Goal: Check status

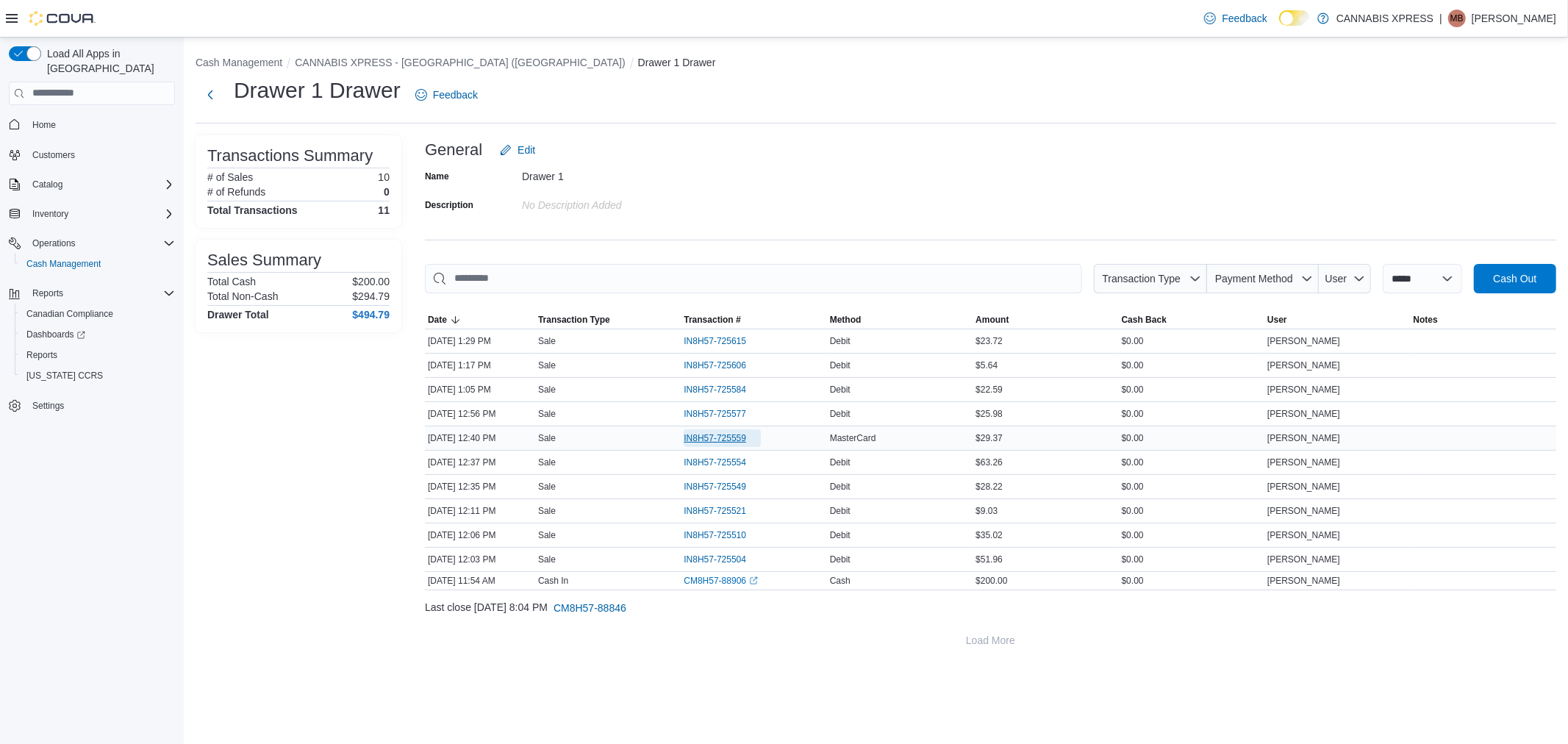
click at [736, 435] on span "IN8H57-725559" at bounding box center [715, 438] width 63 height 12
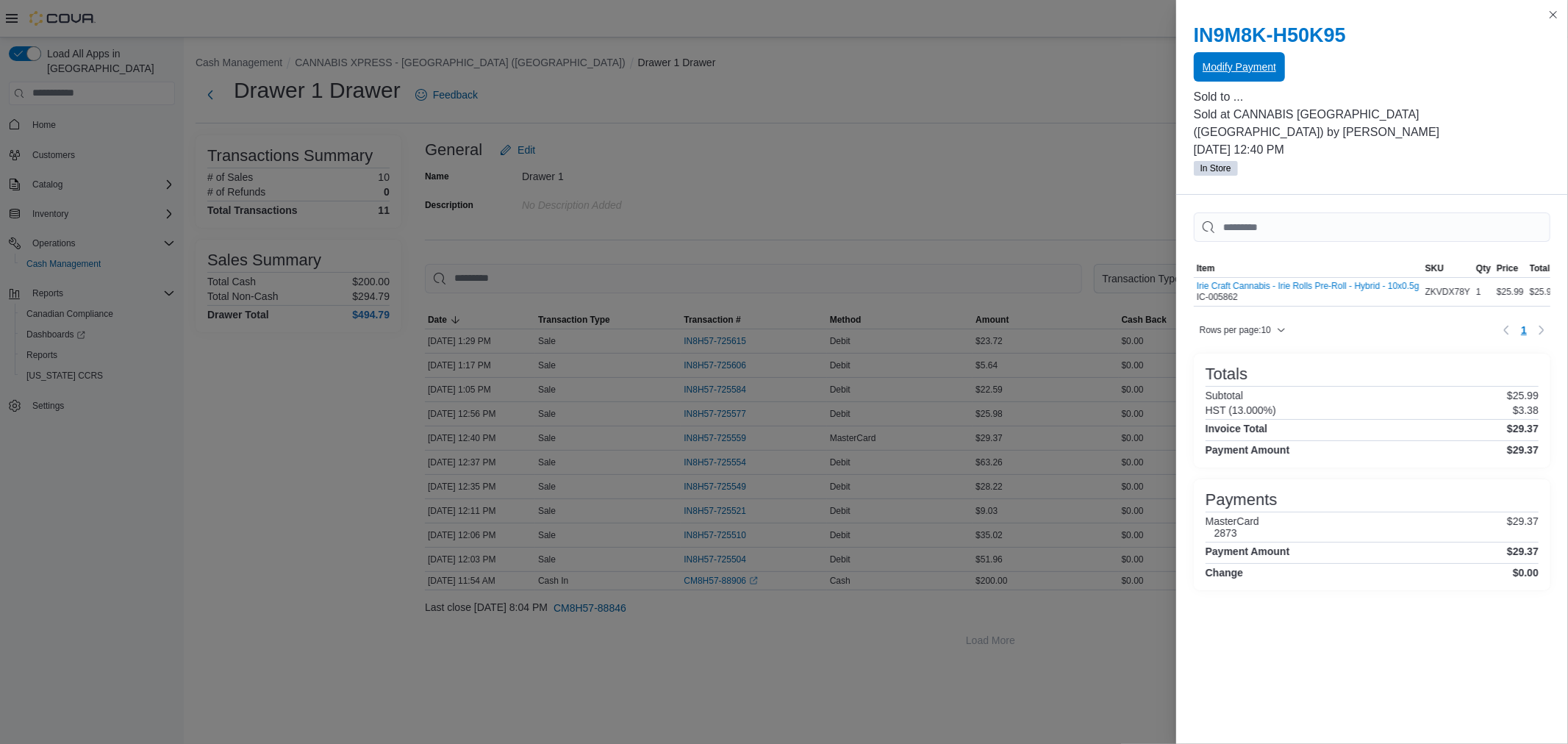
click at [1229, 64] on span "Modify Payment" at bounding box center [1240, 67] width 74 height 14
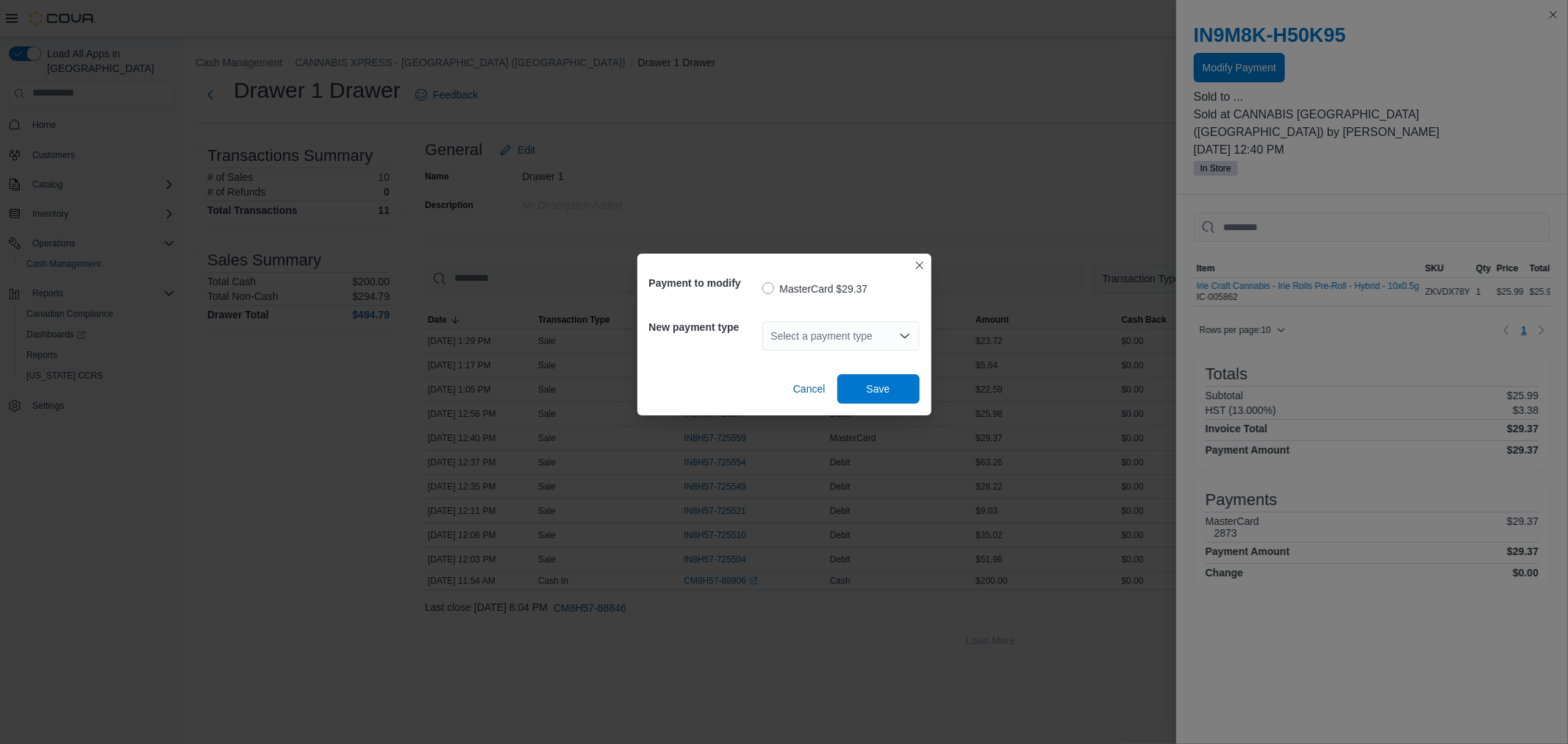
click at [862, 340] on div "Select a payment type" at bounding box center [841, 336] width 157 height 30
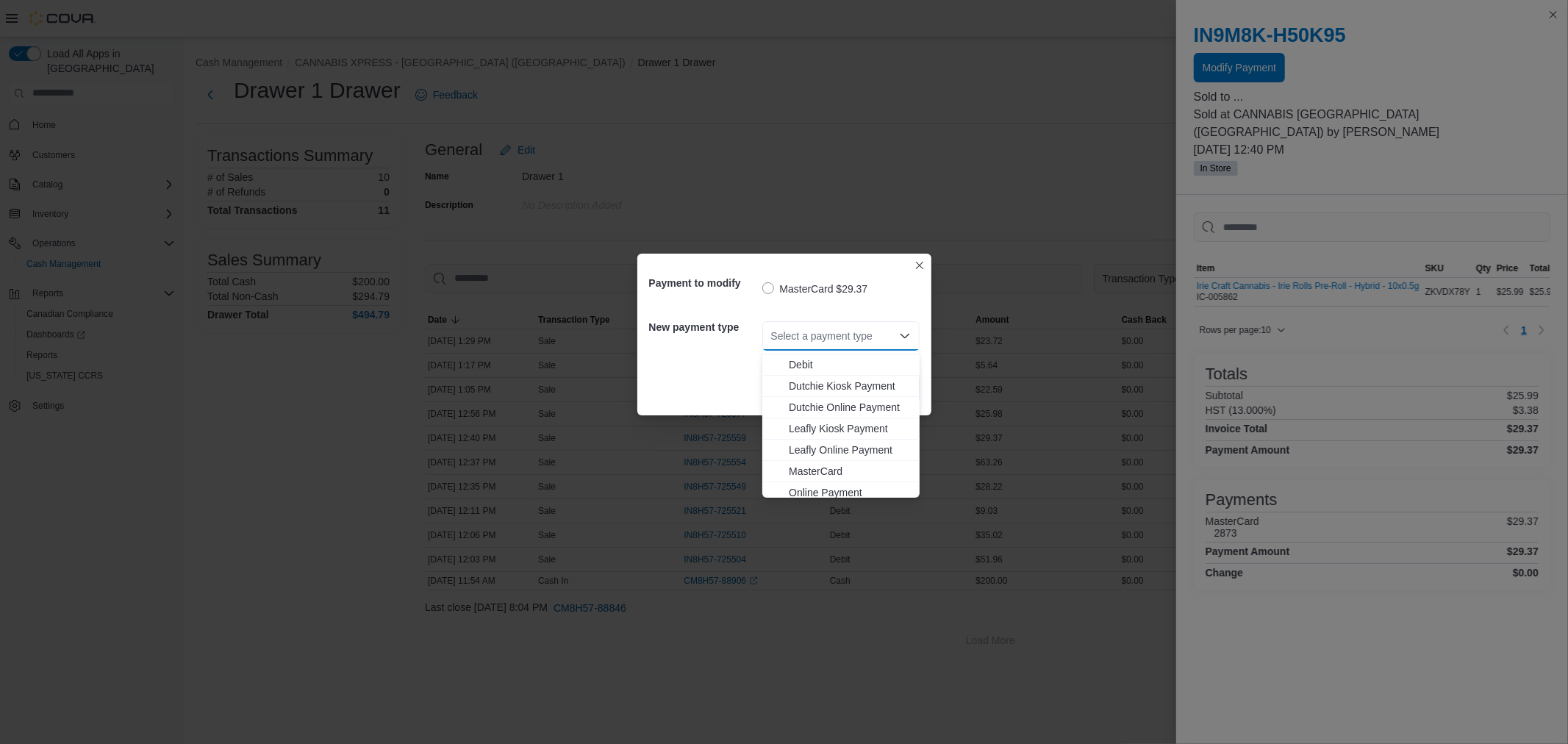
scroll to position [151, 0]
click at [931, 123] on div "Payment to modify MasterCard $29.37 New payment type Select a payment type Comb…" at bounding box center [784, 372] width 1568 height 744
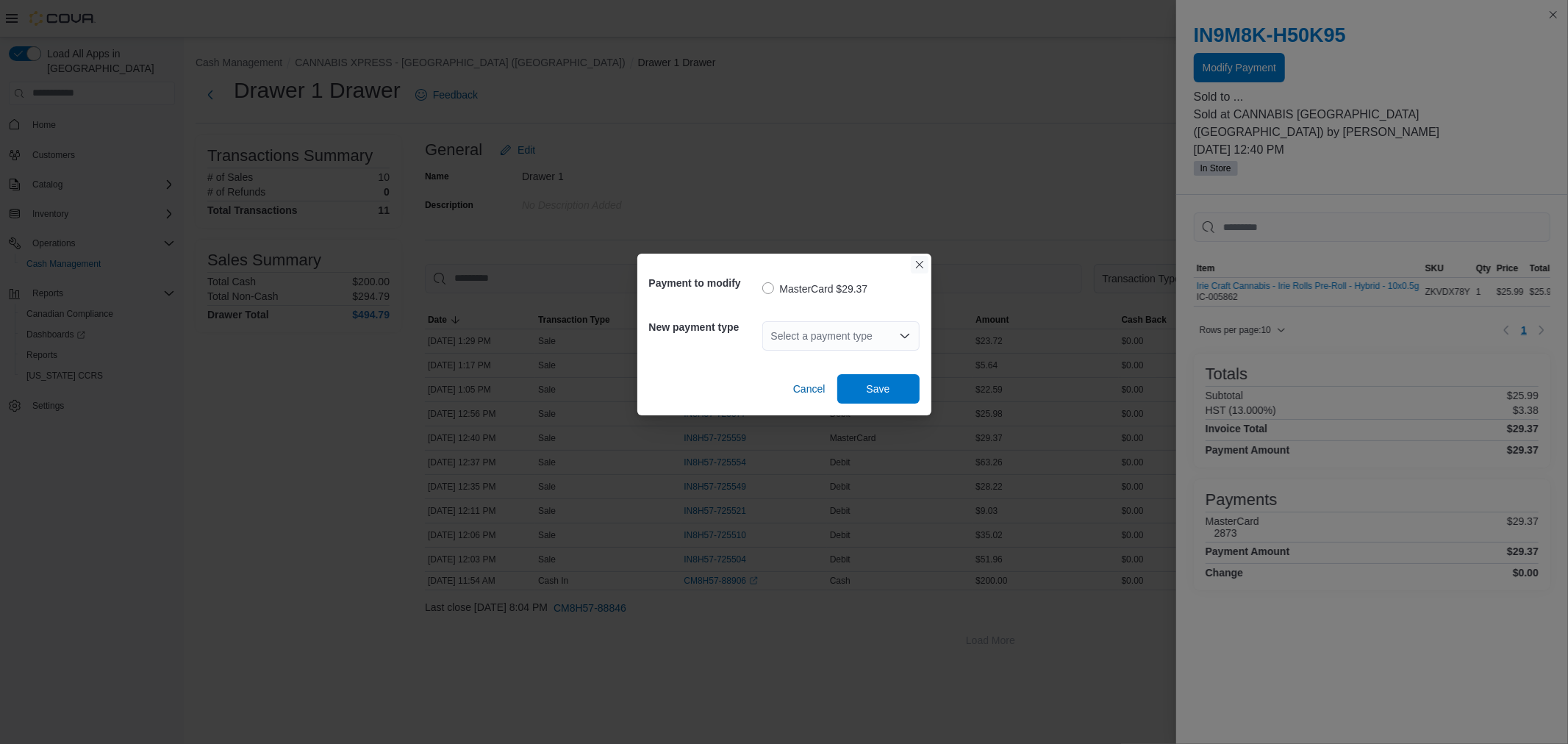
click at [921, 262] on button "Closes this modal window" at bounding box center [920, 265] width 18 height 18
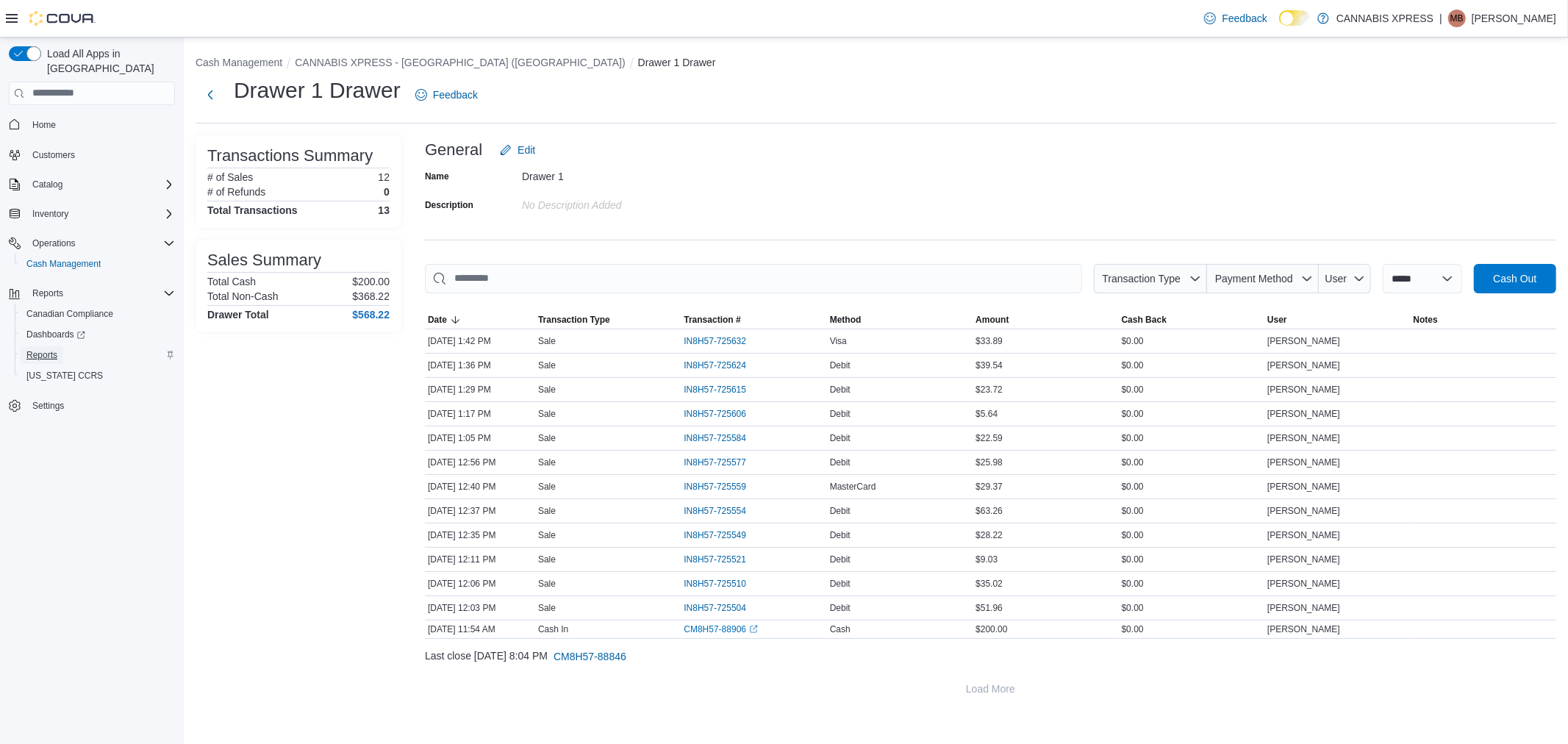
click at [58, 349] on span "Reports" at bounding box center [42, 354] width 31 height 12
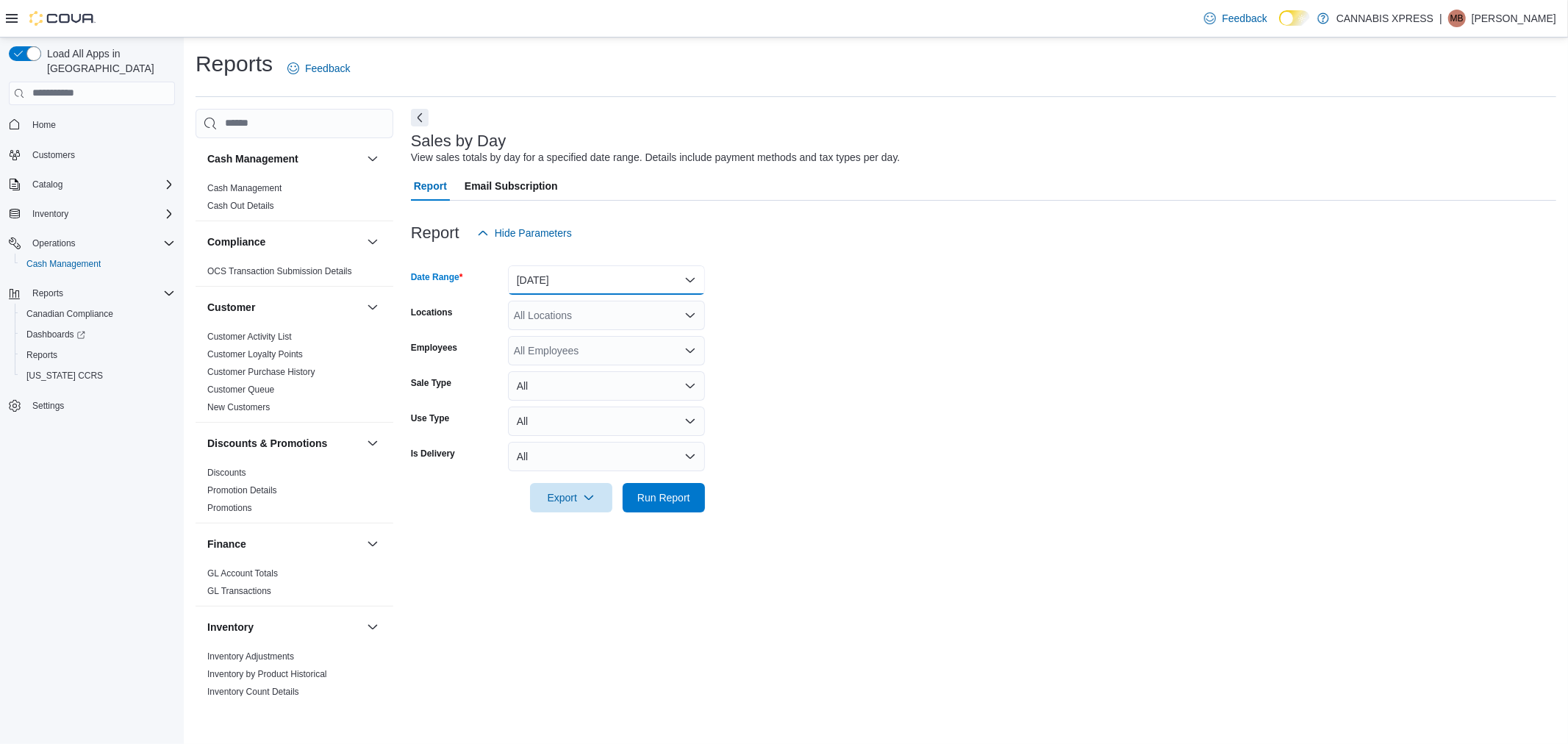
click at [577, 283] on button "Yesterday" at bounding box center [606, 280] width 197 height 30
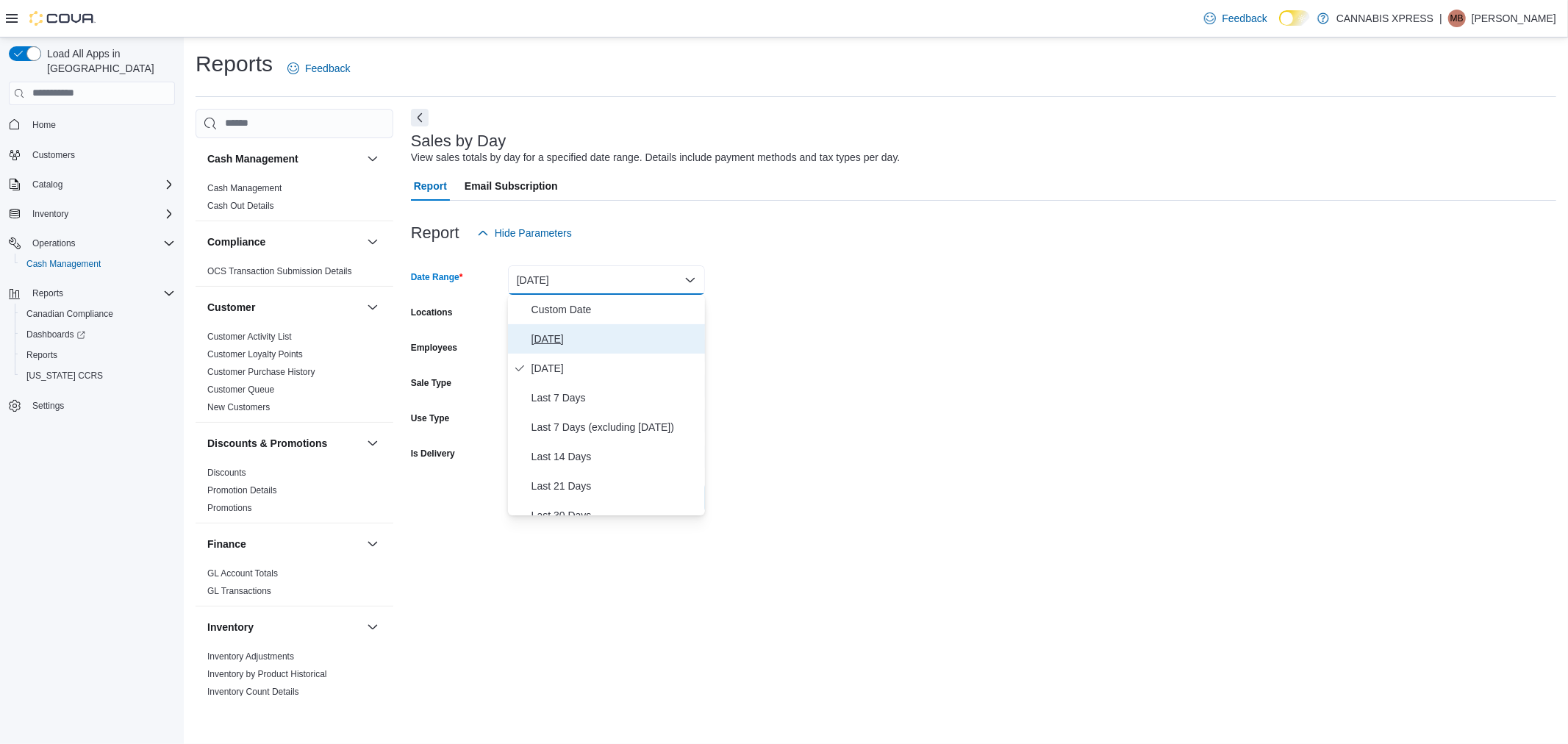
click at [577, 327] on button "[DATE]" at bounding box center [606, 338] width 197 height 30
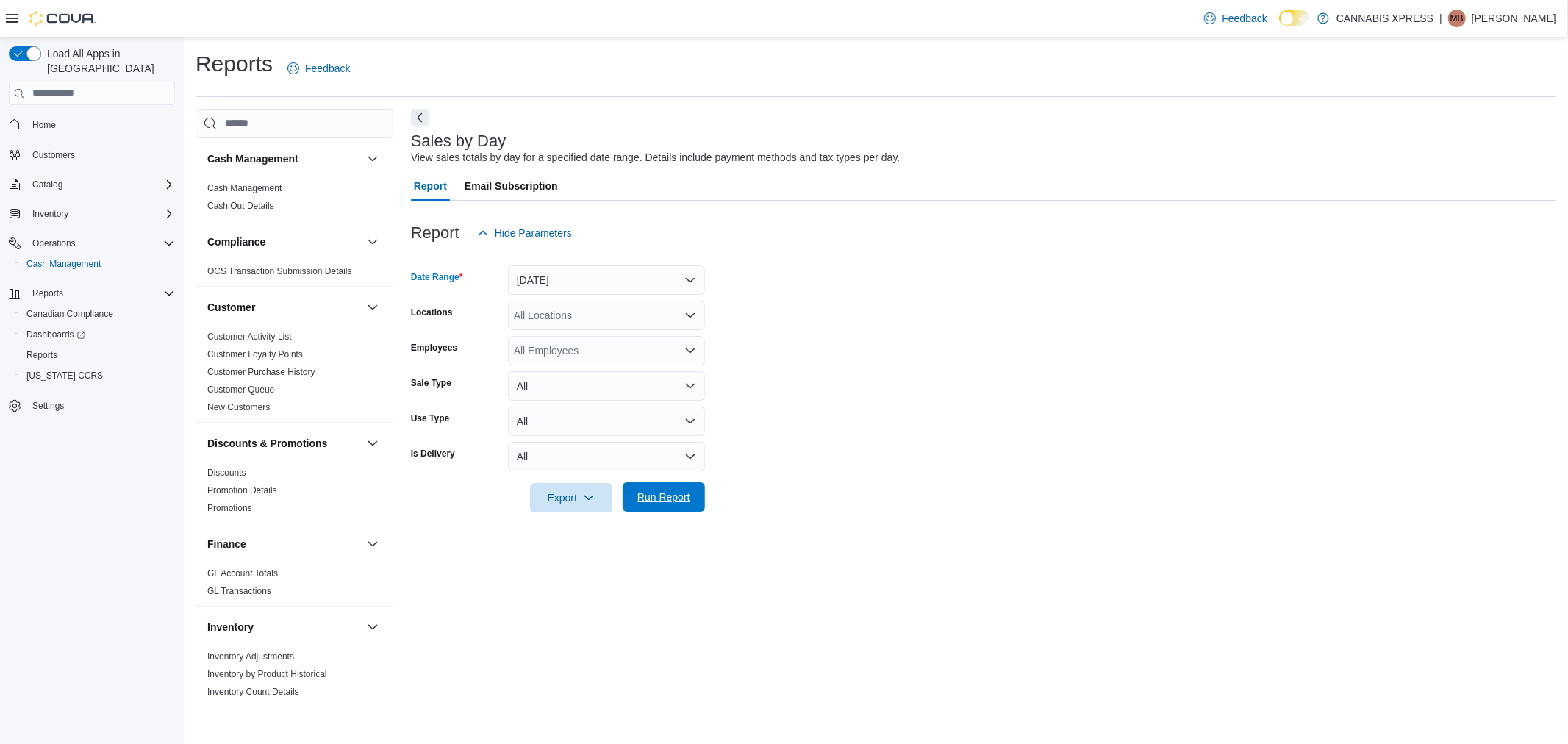
click at [676, 499] on span "Run Report" at bounding box center [664, 497] width 53 height 14
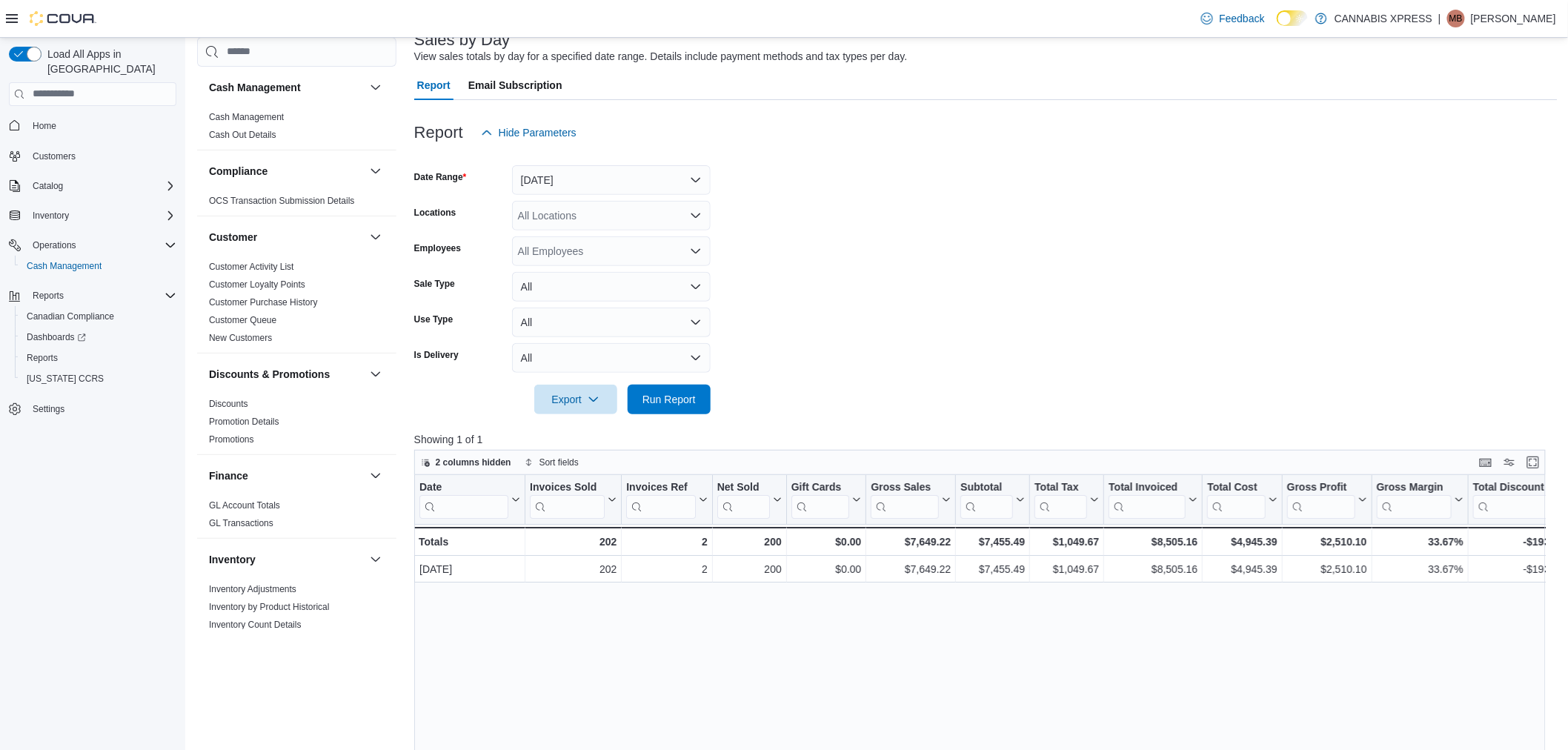
scroll to position [82, 0]
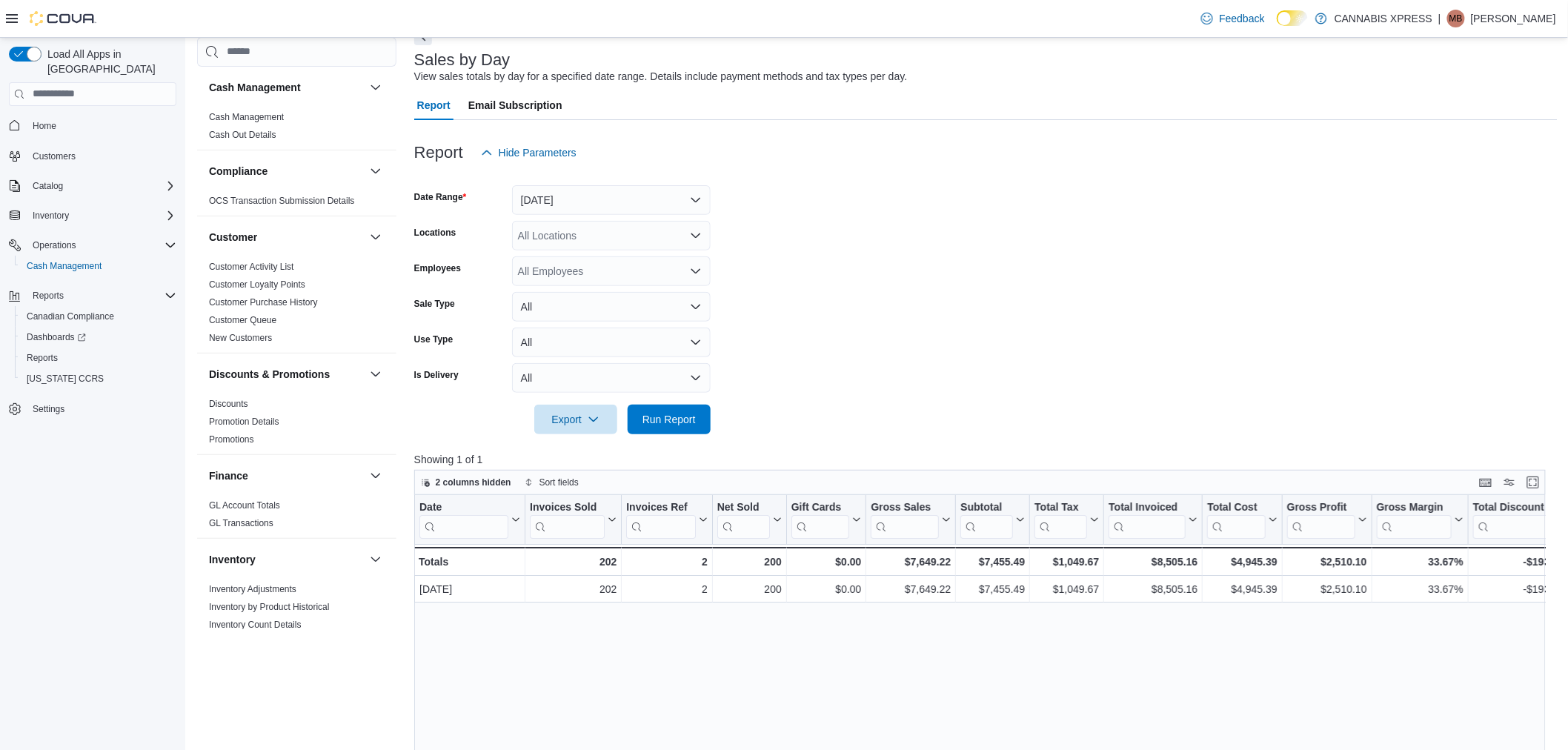
click at [650, 227] on div "All Locations" at bounding box center [611, 235] width 199 height 30
click at [1135, 234] on form "Date Range Today Locations All Locations Employees All Employees Sale Type All …" at bounding box center [985, 301] width 1143 height 267
click at [719, 419] on form "Date Range Today Locations All Locations Employees All Employees Sale Type All …" at bounding box center [985, 301] width 1143 height 267
click at [661, 419] on span "Run Report" at bounding box center [669, 419] width 53 height 15
click at [681, 227] on div "All Locations" at bounding box center [611, 235] width 199 height 30
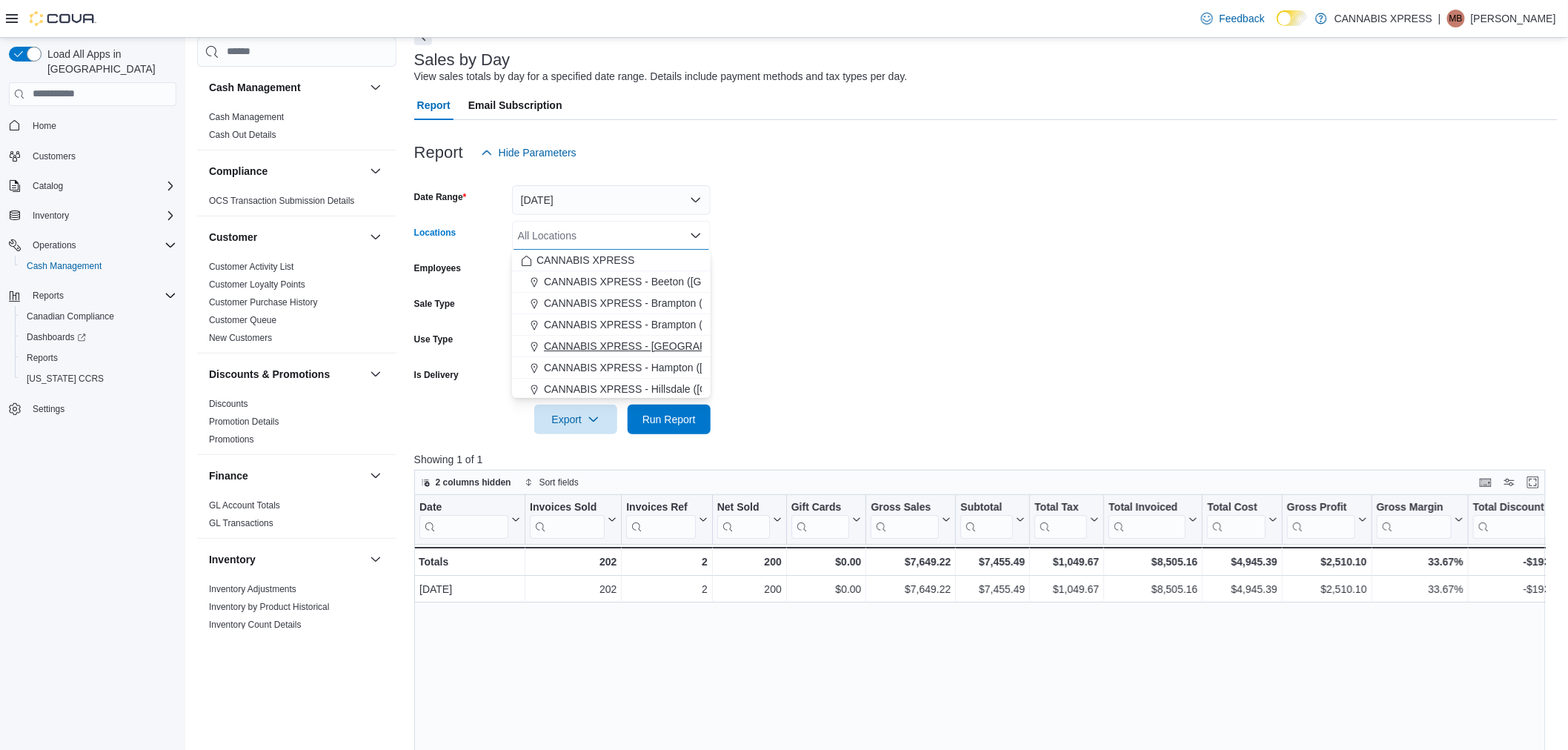
scroll to position [165, 0]
click at [638, 314] on span "CANNABIS XPRESS - [GEOGRAPHIC_DATA] ([GEOGRAPHIC_DATA])" at bounding box center [710, 310] width 333 height 15
click at [1063, 292] on form "Date Range Today Locations CANNABIS XPRESS - Ridgetown (Main Street) Combo box.…" at bounding box center [985, 301] width 1143 height 267
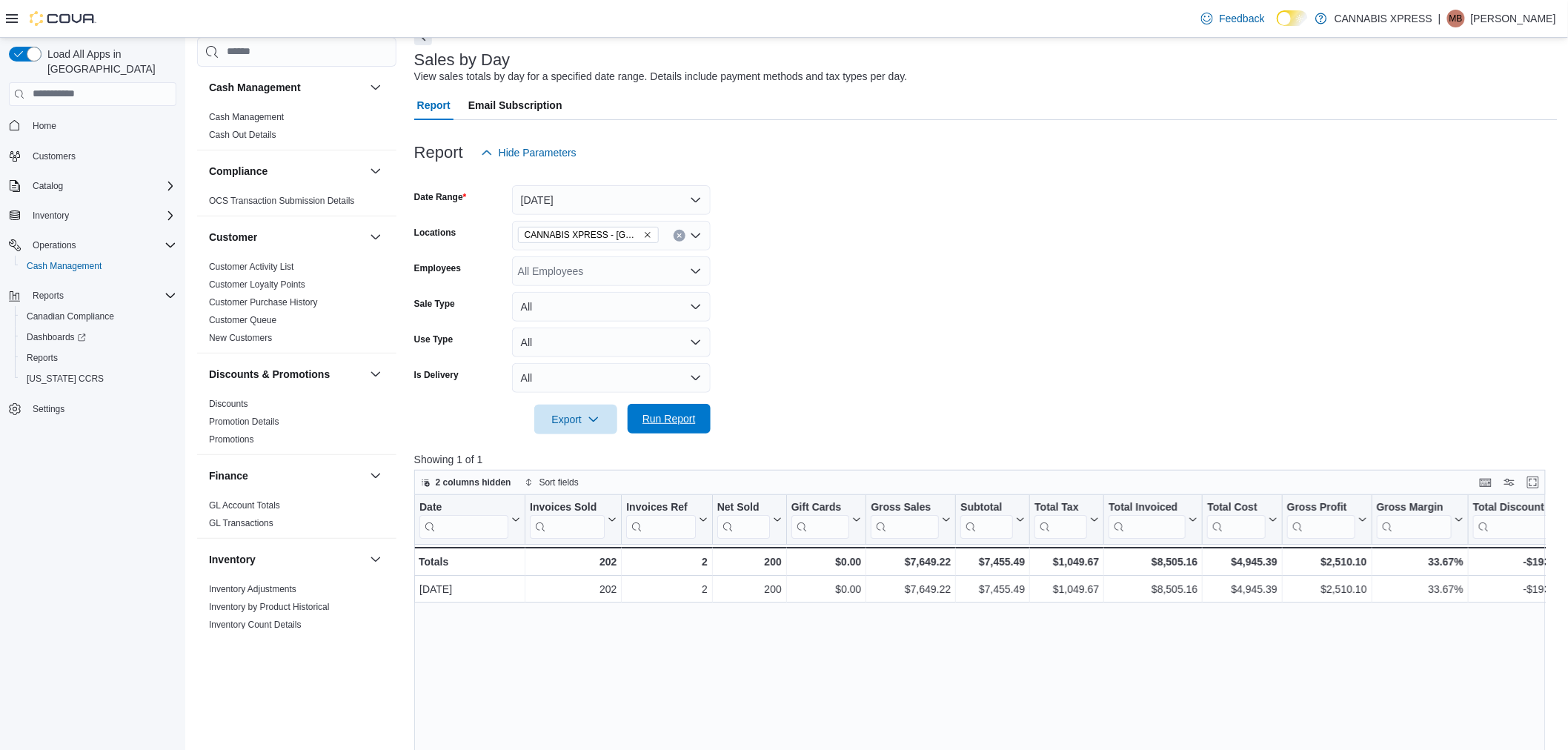
click at [663, 423] on span "Run Report" at bounding box center [669, 419] width 53 height 15
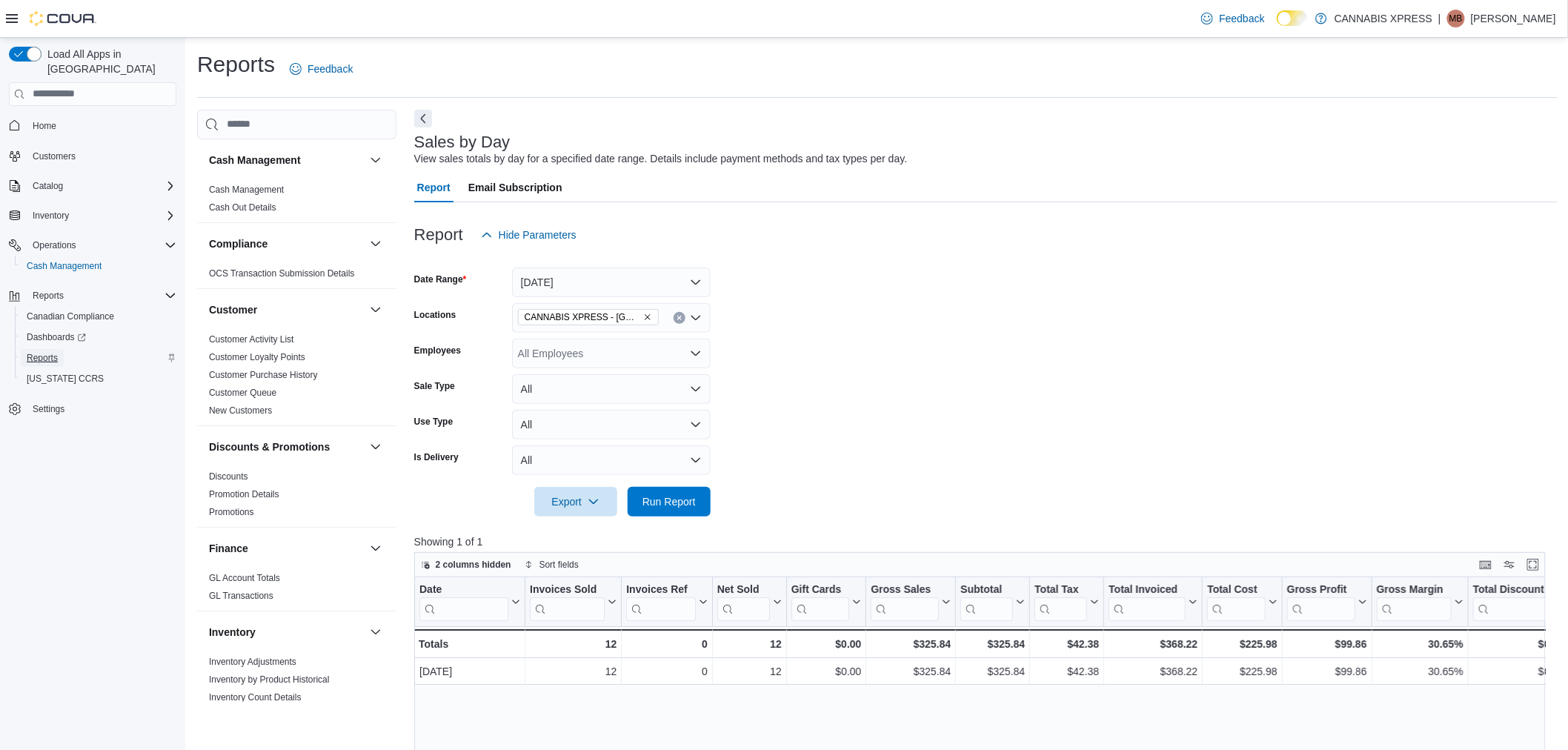
click at [57, 352] on span "Reports" at bounding box center [42, 357] width 32 height 12
click at [55, 349] on span "Reports" at bounding box center [42, 358] width 32 height 18
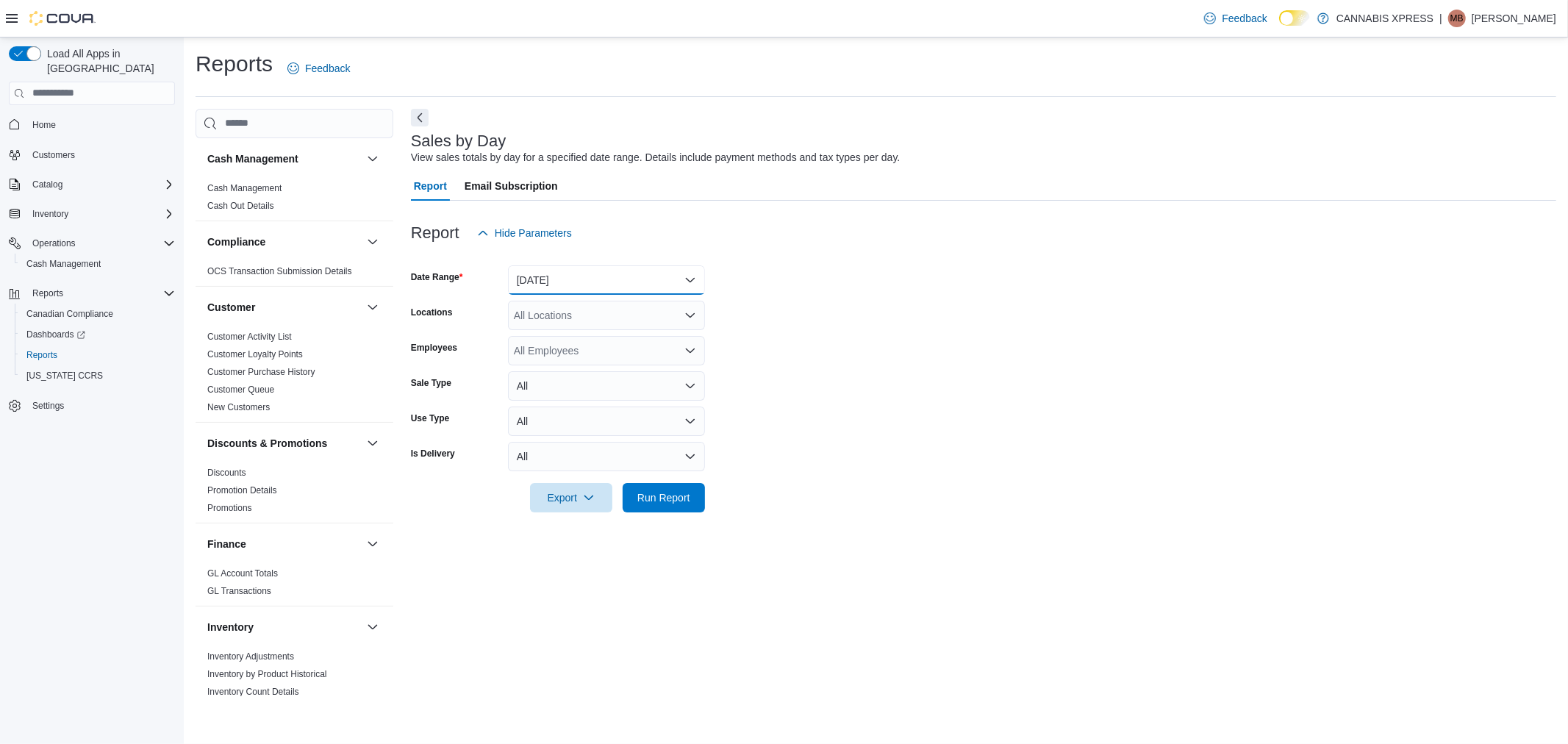
click at [591, 283] on button "Yesterday" at bounding box center [606, 280] width 197 height 30
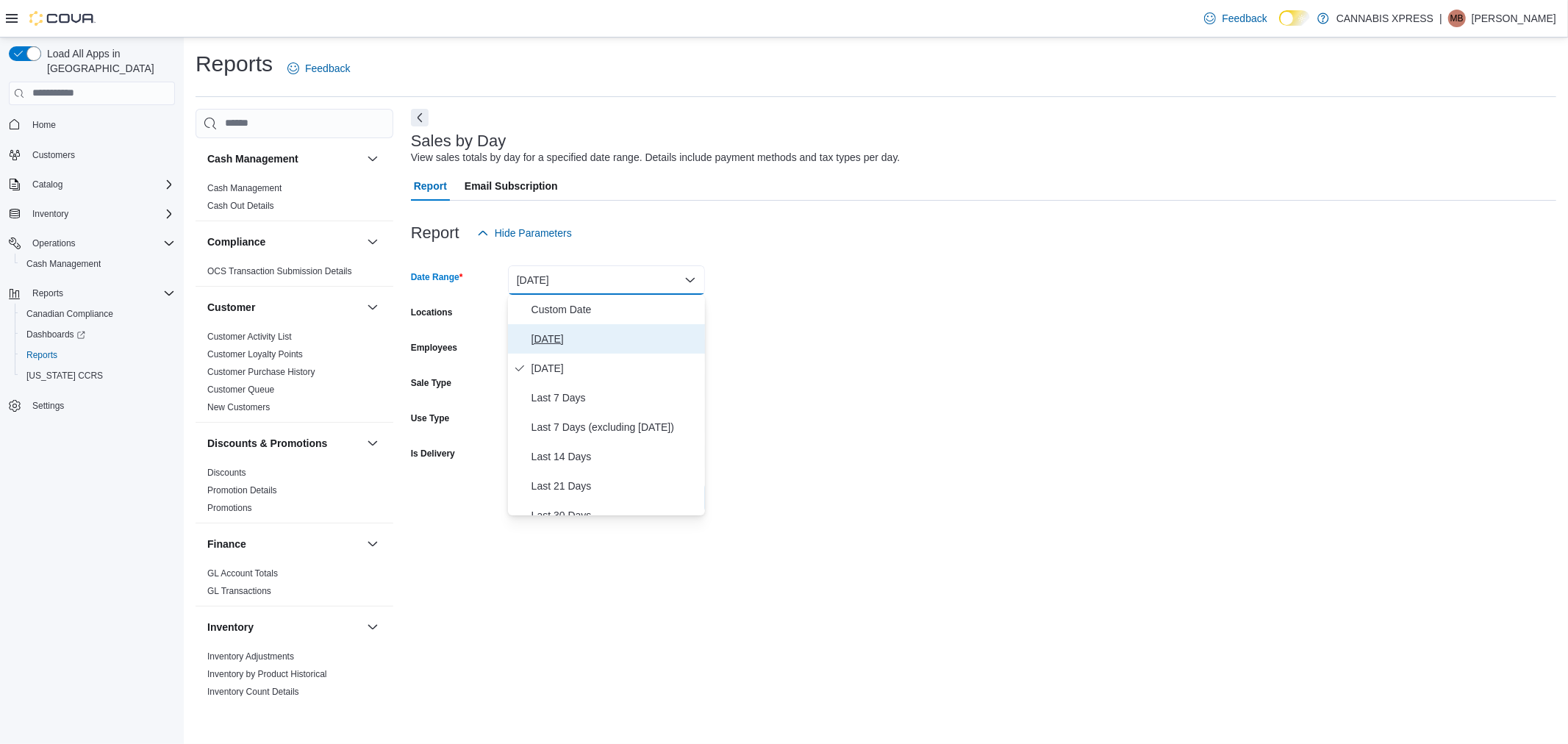
click at [590, 332] on span "[DATE]" at bounding box center [615, 339] width 168 height 18
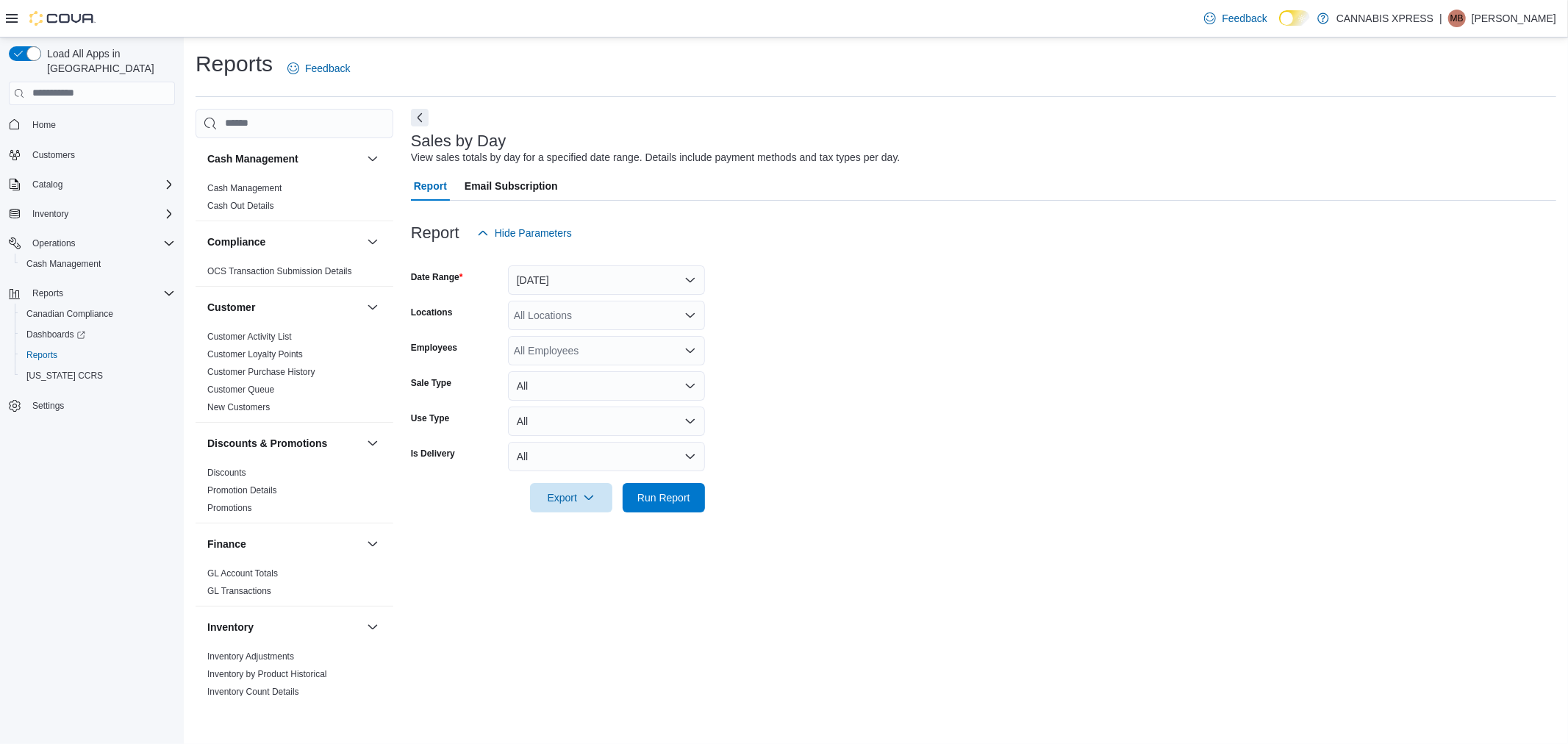
click at [953, 343] on form "Date Range Today Locations All Locations Employees All Employees Sale Type All …" at bounding box center [983, 380] width 1145 height 265
click at [669, 495] on span "Run Report" at bounding box center [664, 497] width 53 height 14
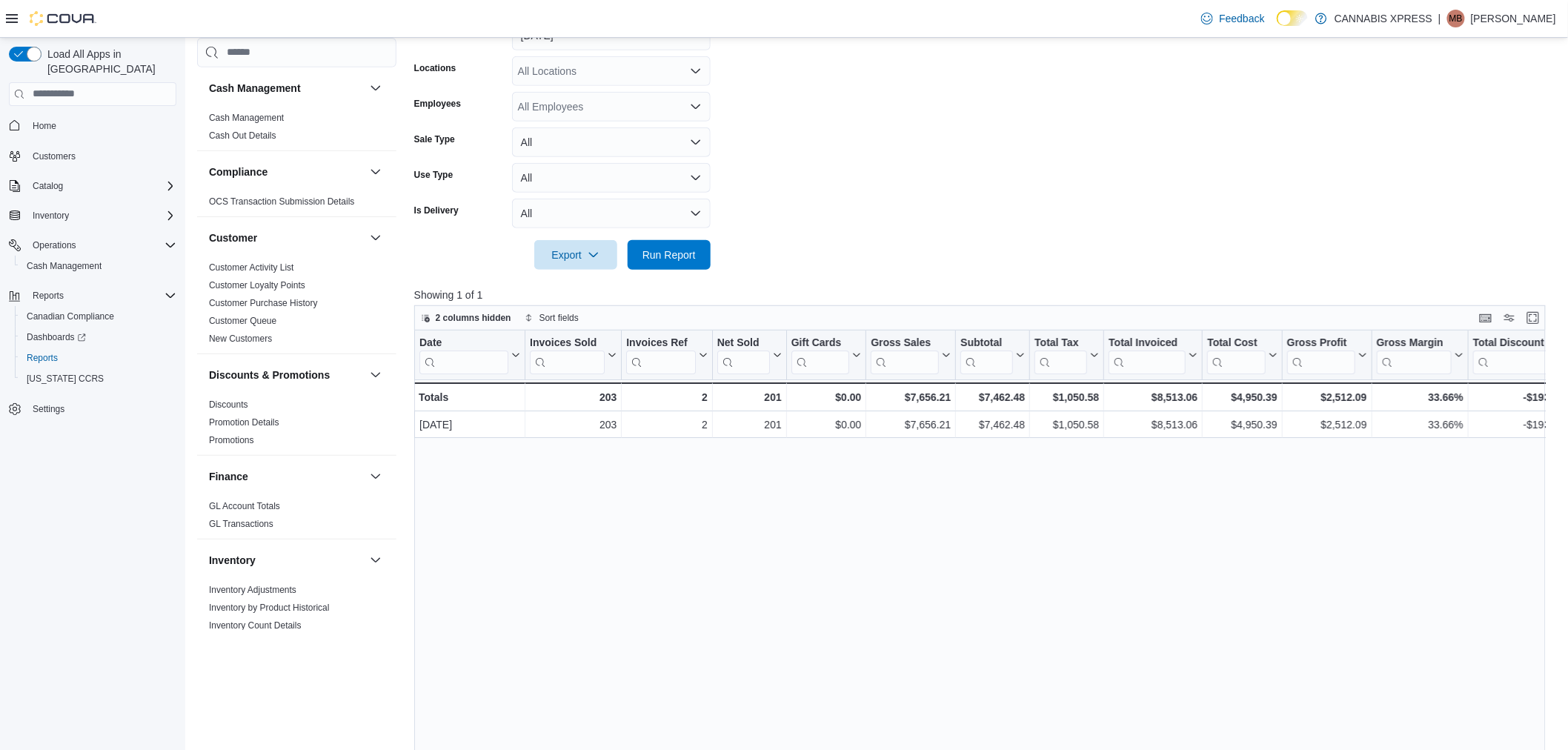
scroll to position [165, 0]
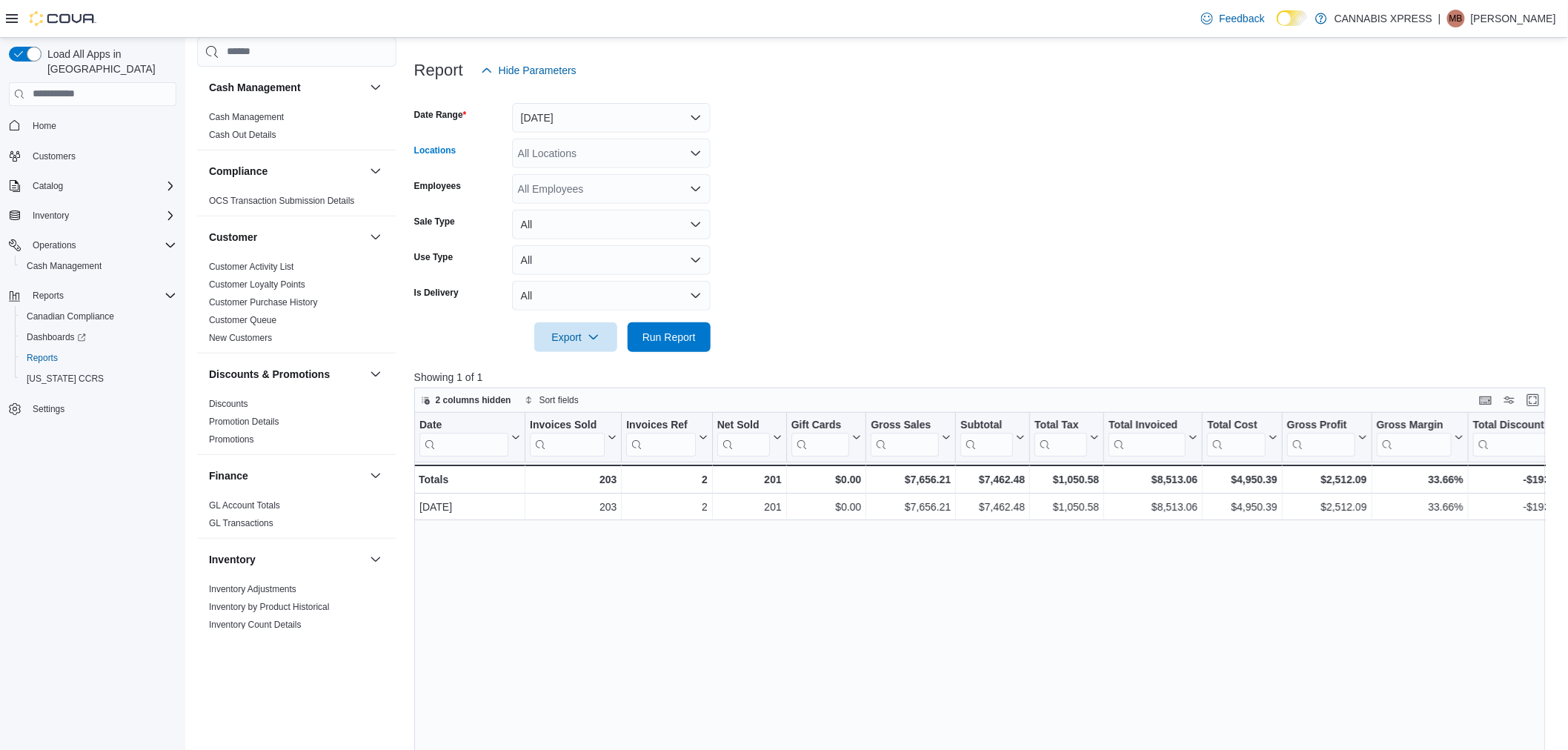
click at [657, 158] on div "All Locations" at bounding box center [611, 153] width 199 height 30
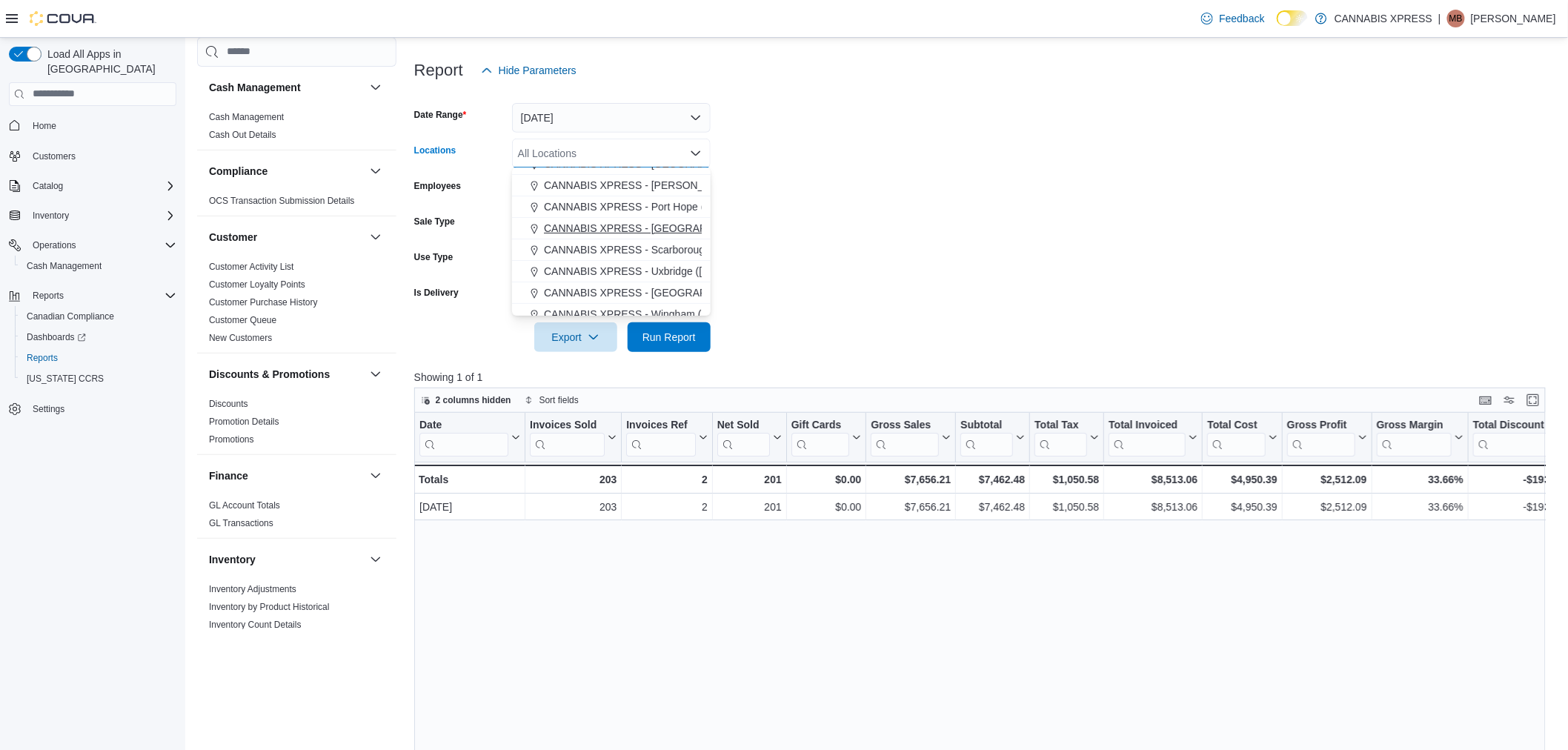
click at [660, 233] on span "CANNABIS XPRESS - [GEOGRAPHIC_DATA] ([GEOGRAPHIC_DATA])" at bounding box center [710, 228] width 333 height 15
click at [921, 238] on form "Date Range [DATE] Locations CANNABIS XPRESS - [GEOGRAPHIC_DATA] ([GEOGRAPHIC_DA…" at bounding box center [985, 218] width 1143 height 267
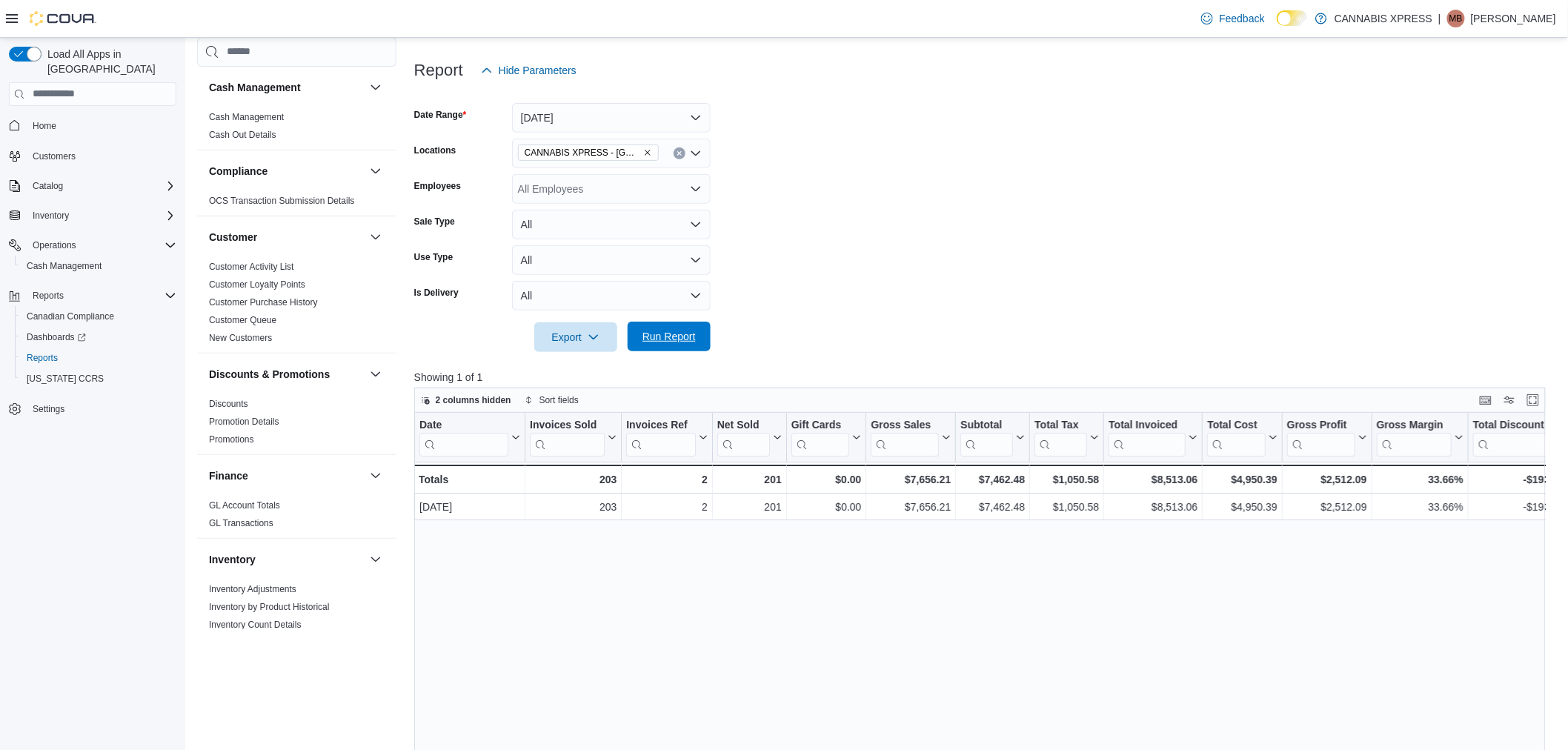
click at [677, 338] on span "Run Report" at bounding box center [669, 336] width 53 height 15
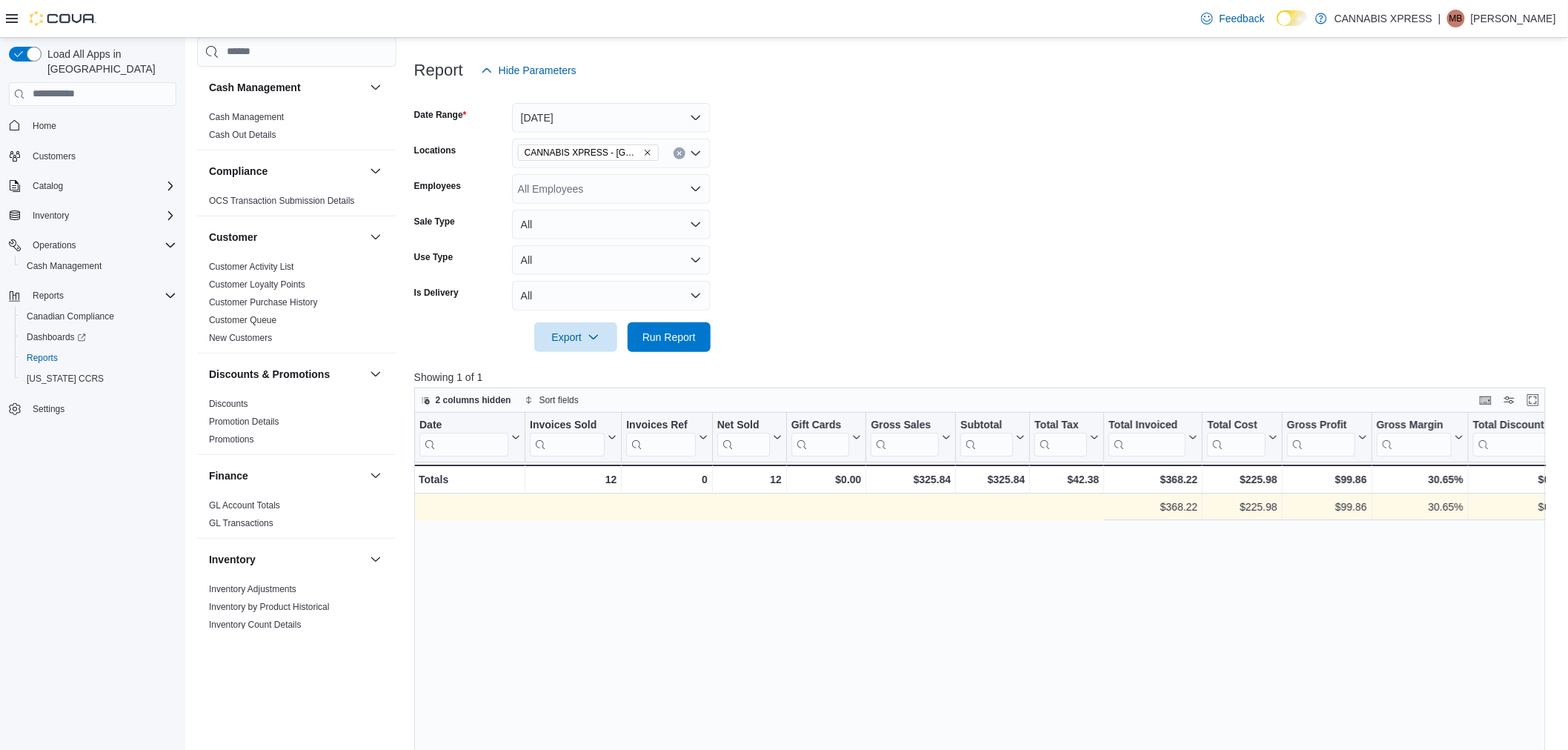
scroll to position [0, 790]
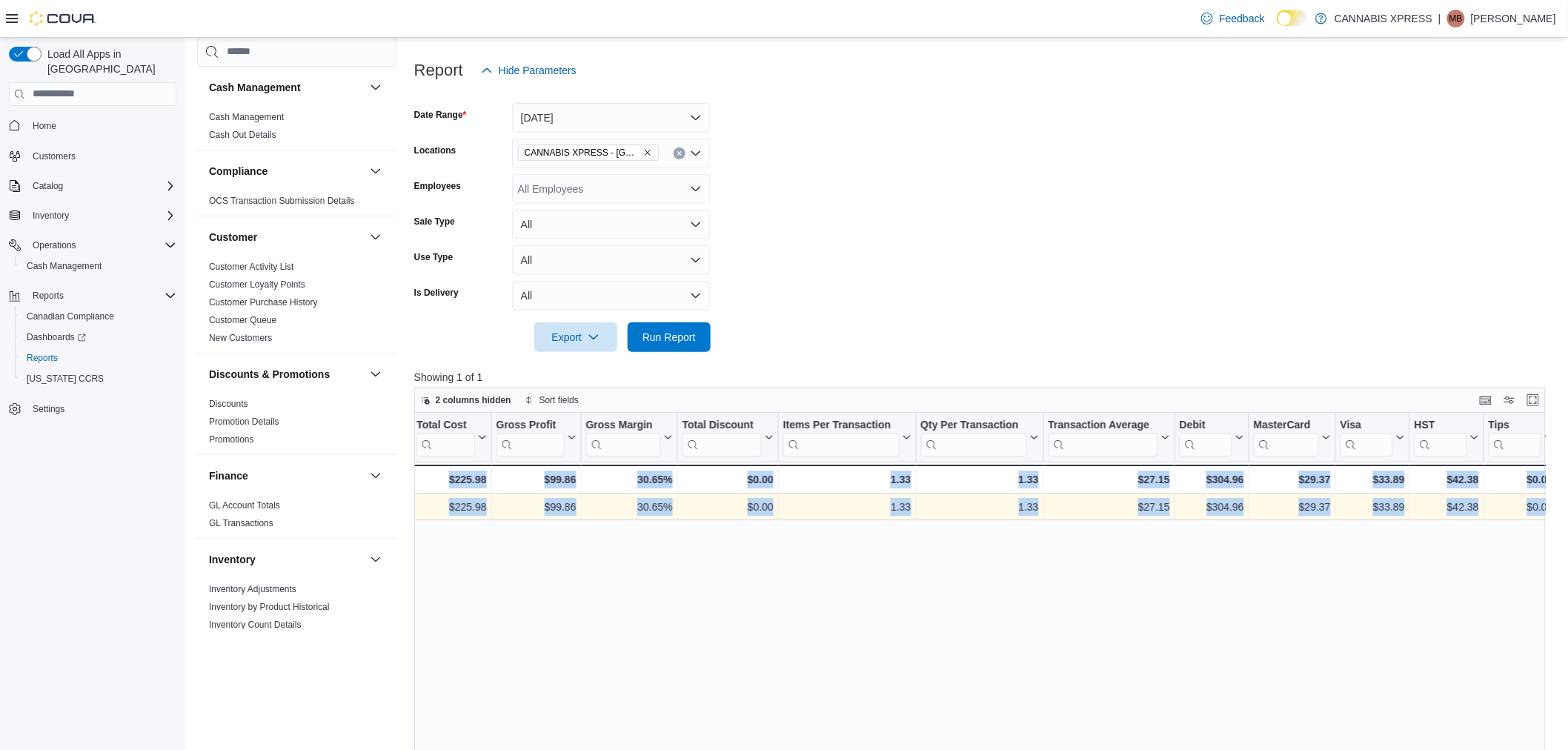
drag, startPoint x: 558, startPoint y: 504, endPoint x: 1694, endPoint y: 521, distance: 1136.1
click at [938, 661] on div "Date Click to view column header actions Invoices Sold Click to view column hea…" at bounding box center [985, 700] width 1143 height 575
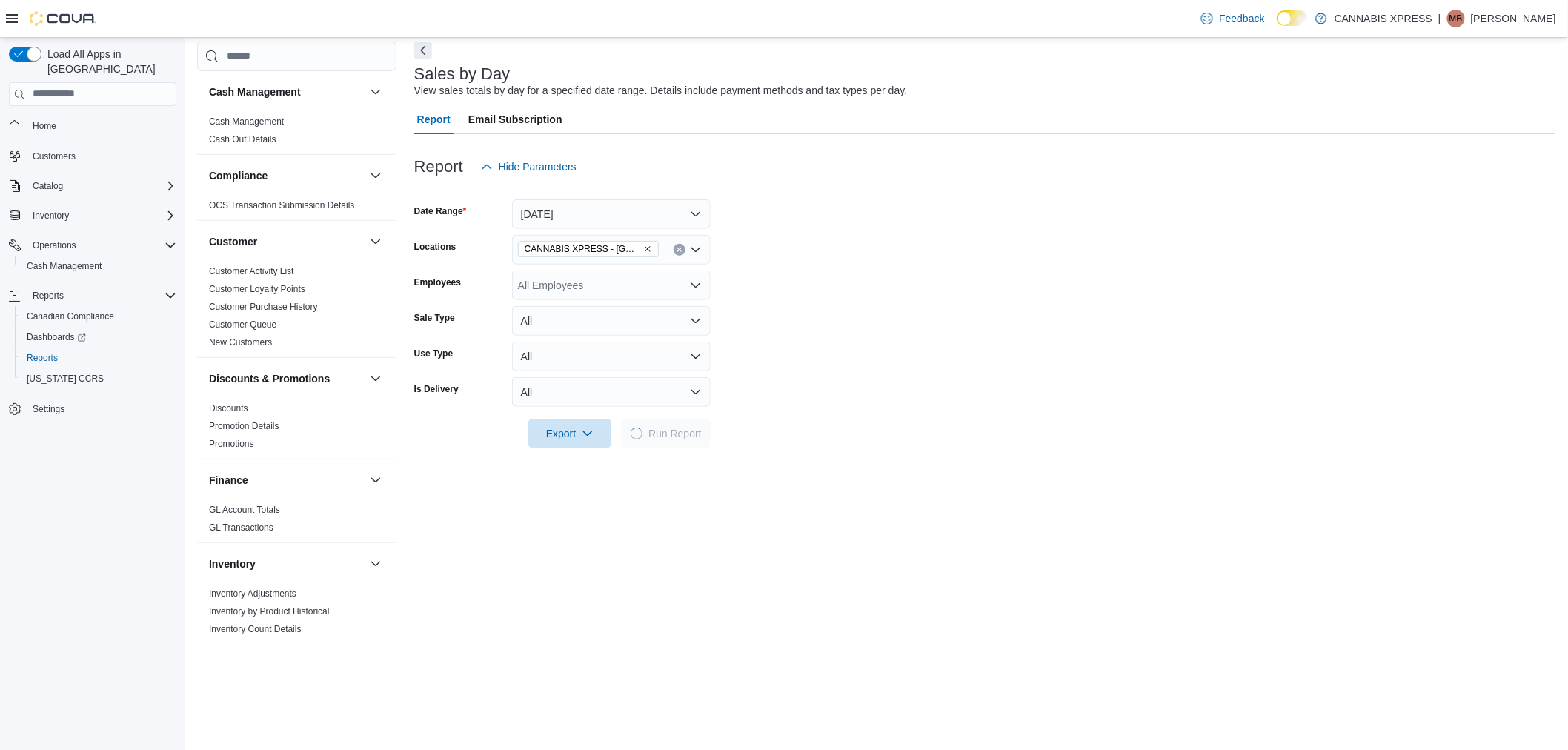
scroll to position [165, 0]
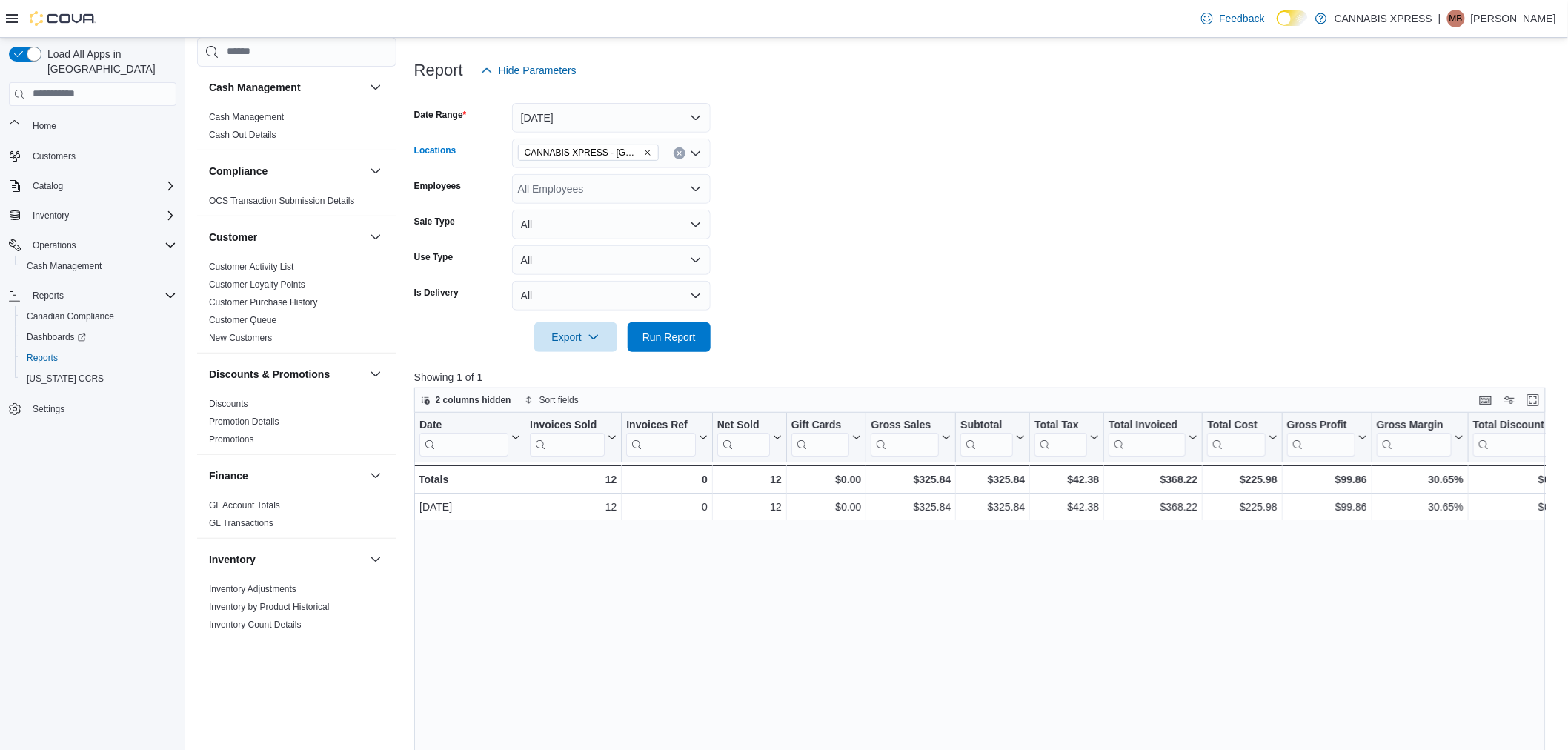
click at [680, 150] on icon "Clear input" at bounding box center [679, 153] width 6 height 6
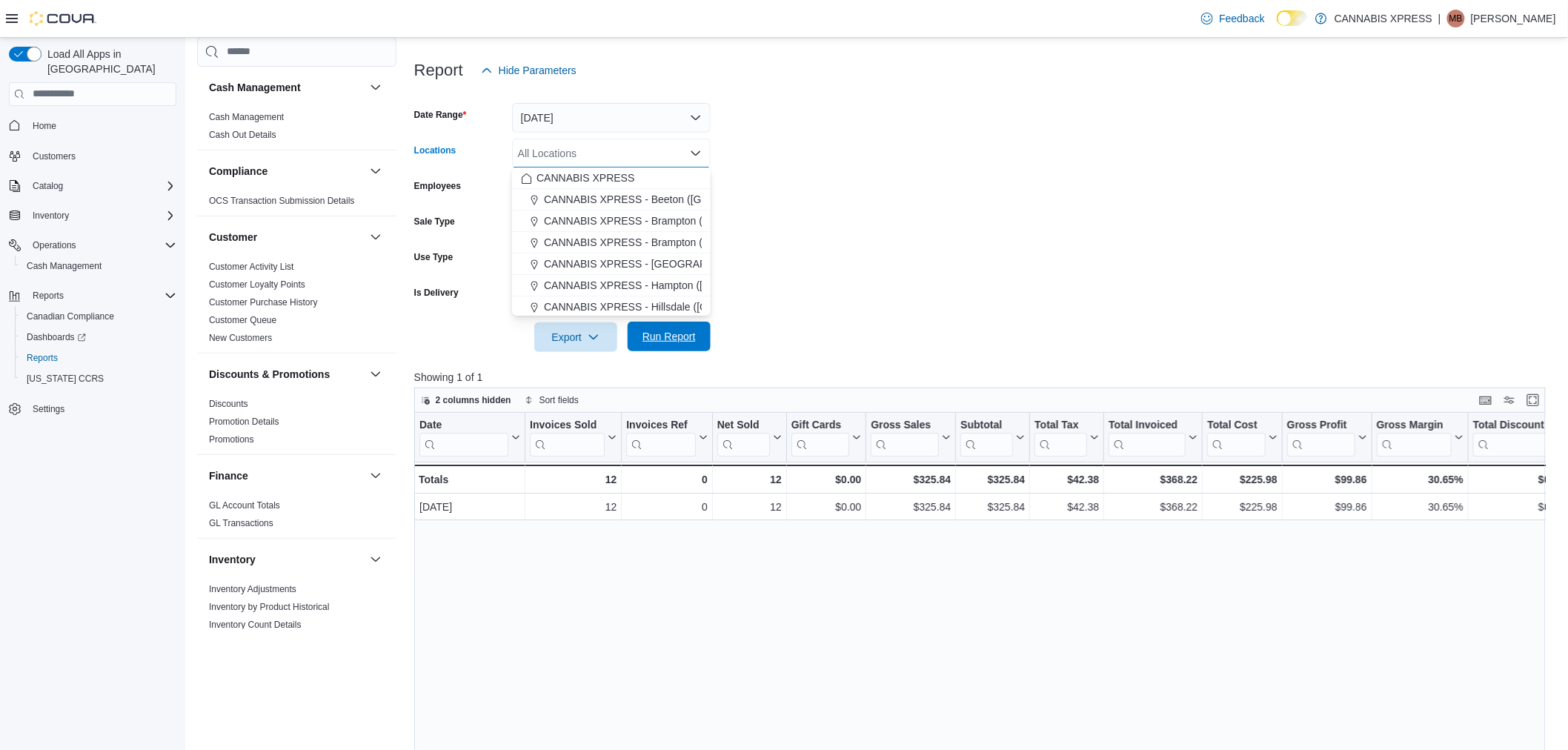
click at [662, 342] on span "Run Report" at bounding box center [669, 336] width 53 height 15
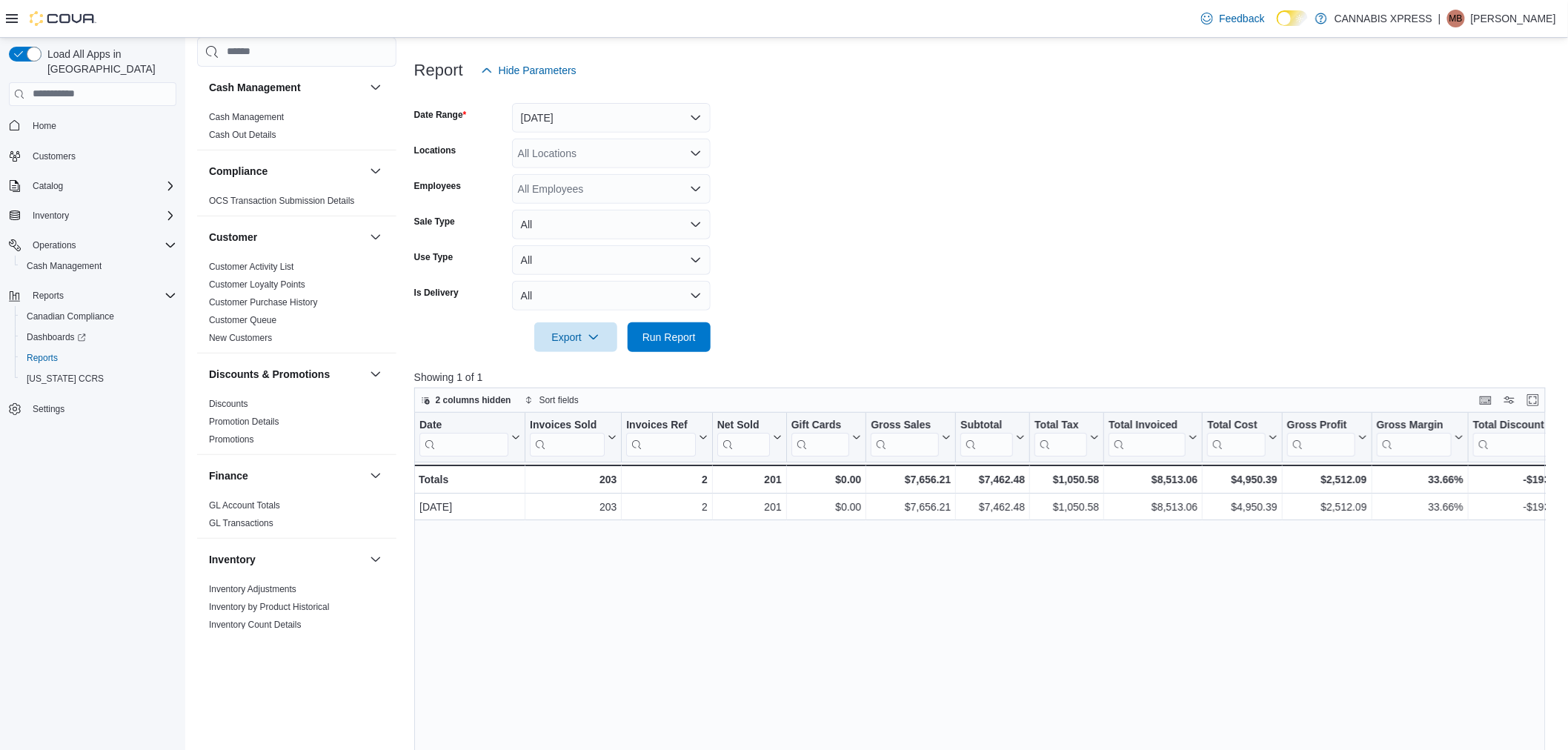
click at [592, 145] on div "All Locations" at bounding box center [611, 153] width 199 height 30
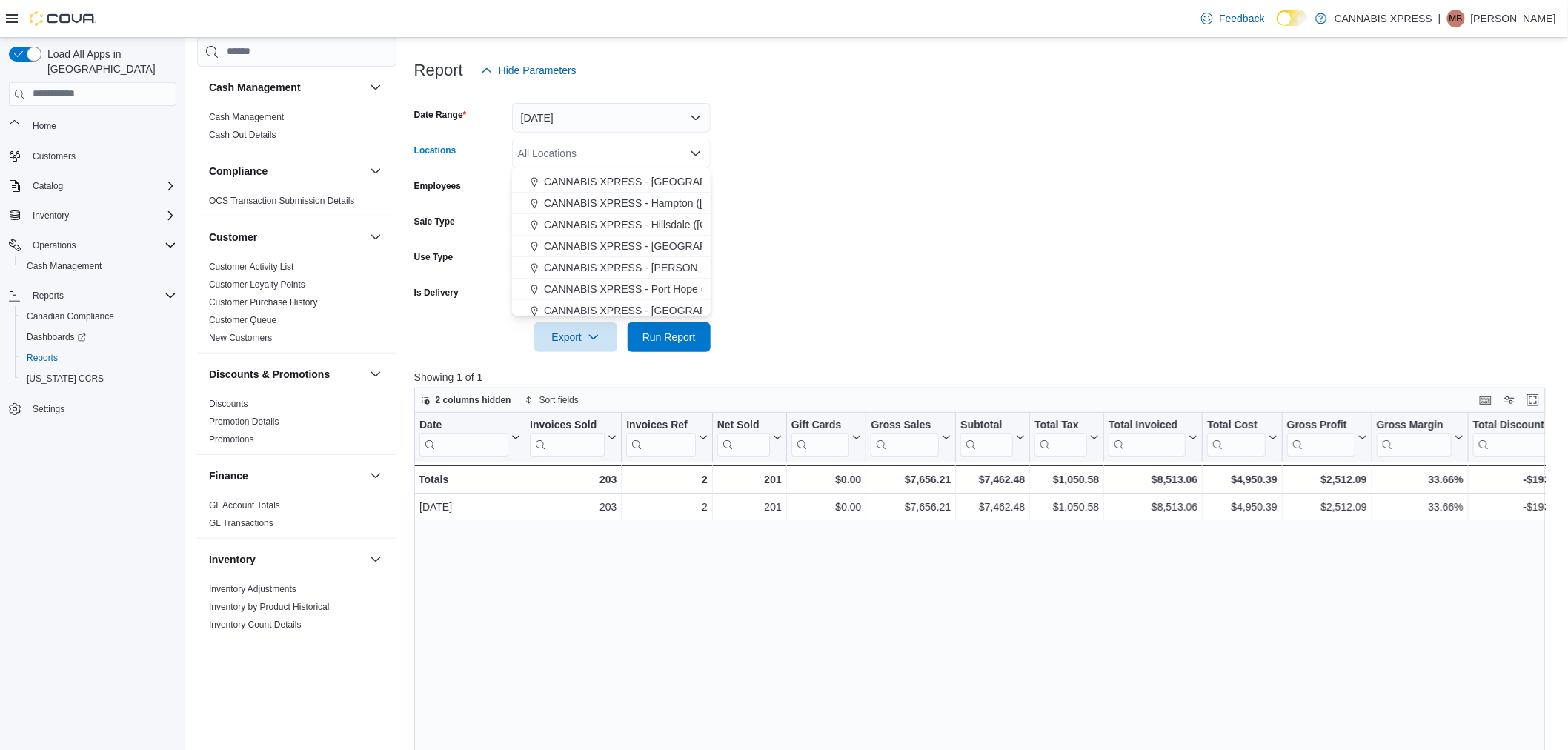
scroll to position [165, 0]
click at [636, 233] on span "CANNABIS XPRESS - [GEOGRAPHIC_DATA] ([GEOGRAPHIC_DATA])" at bounding box center [710, 228] width 333 height 15
click at [1121, 218] on form "Date Range [DATE] Locations CANNABIS XPRESS - [GEOGRAPHIC_DATA] ([GEOGRAPHIC_DA…" at bounding box center [985, 218] width 1143 height 267
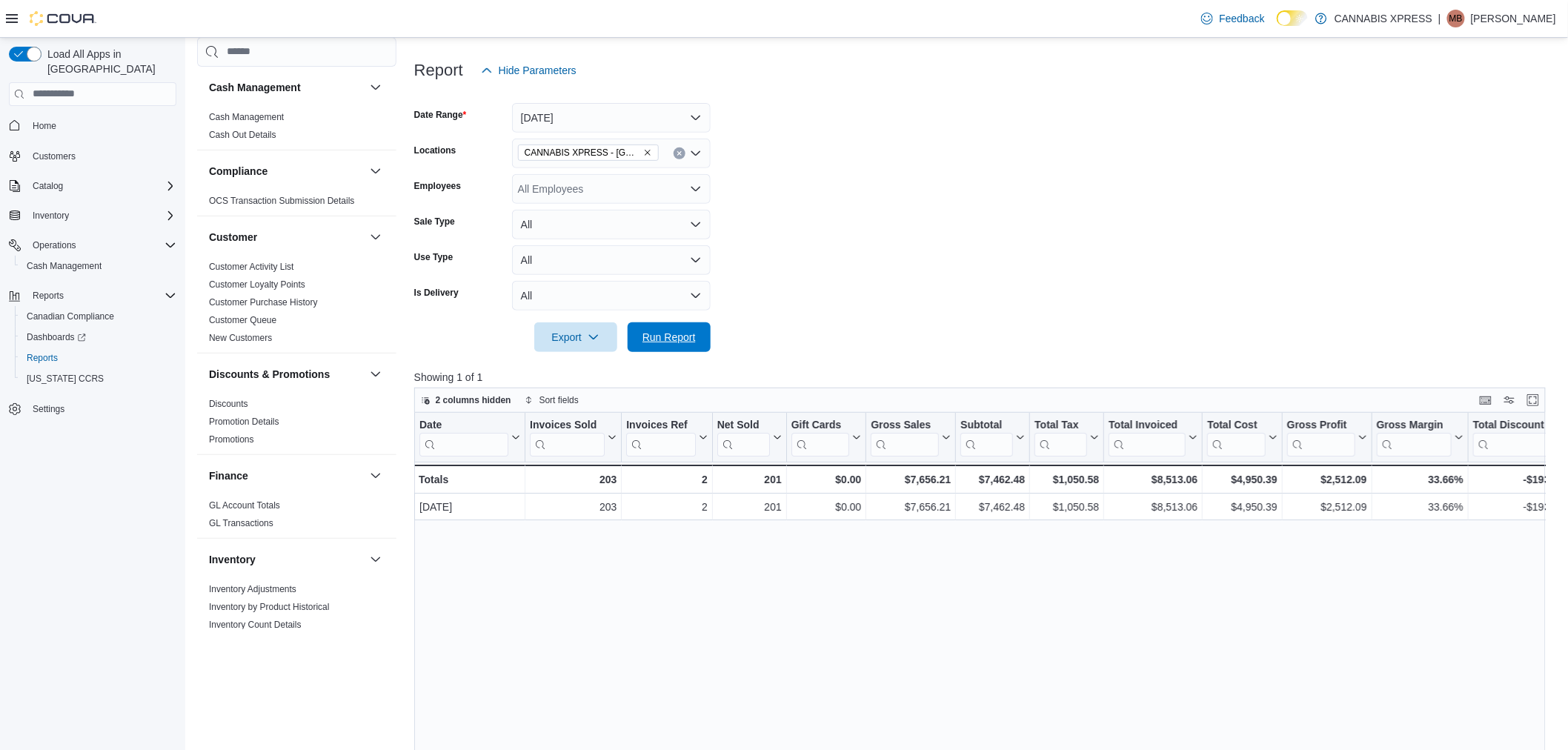
click at [678, 332] on span "Run Report" at bounding box center [669, 337] width 53 height 15
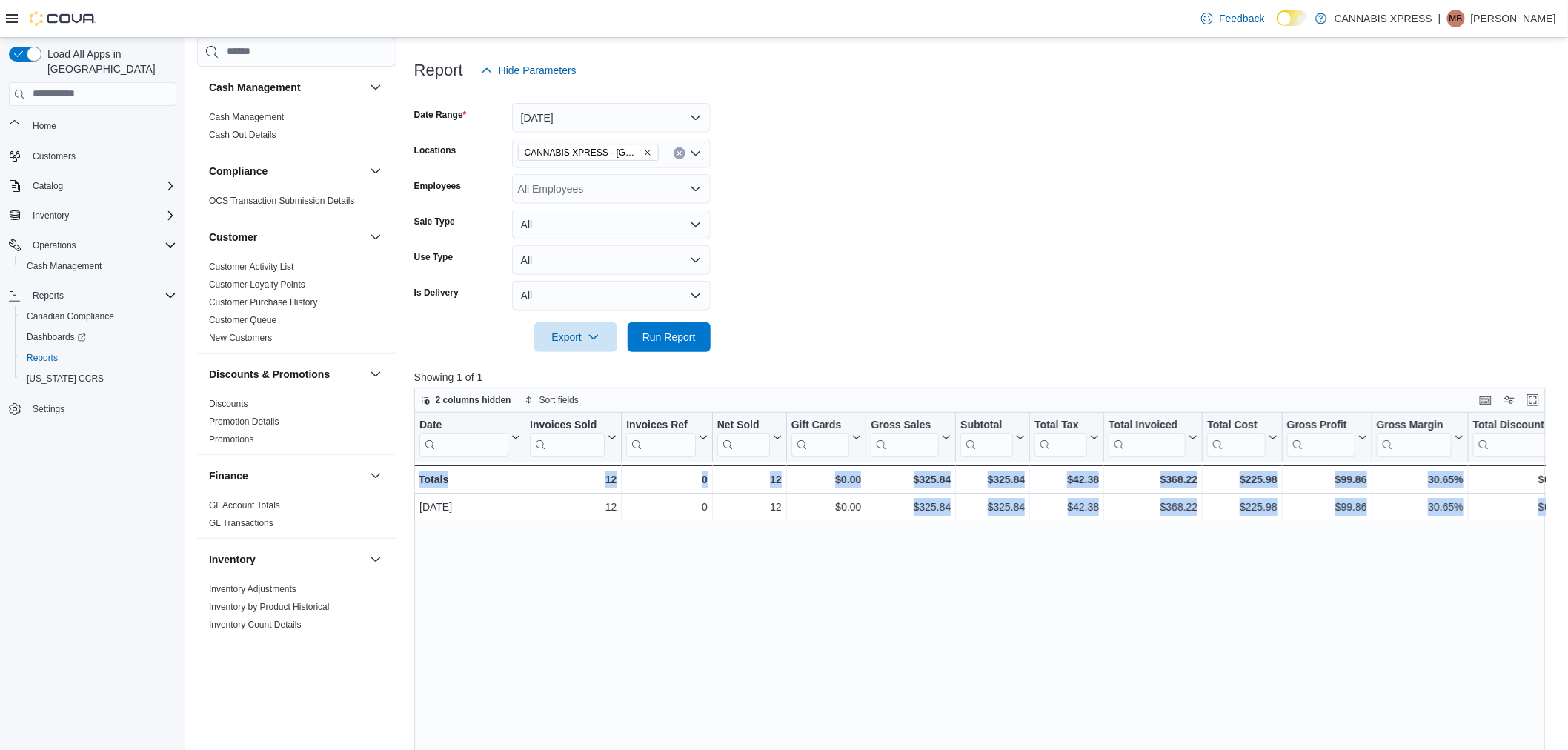
scroll to position [0, 790]
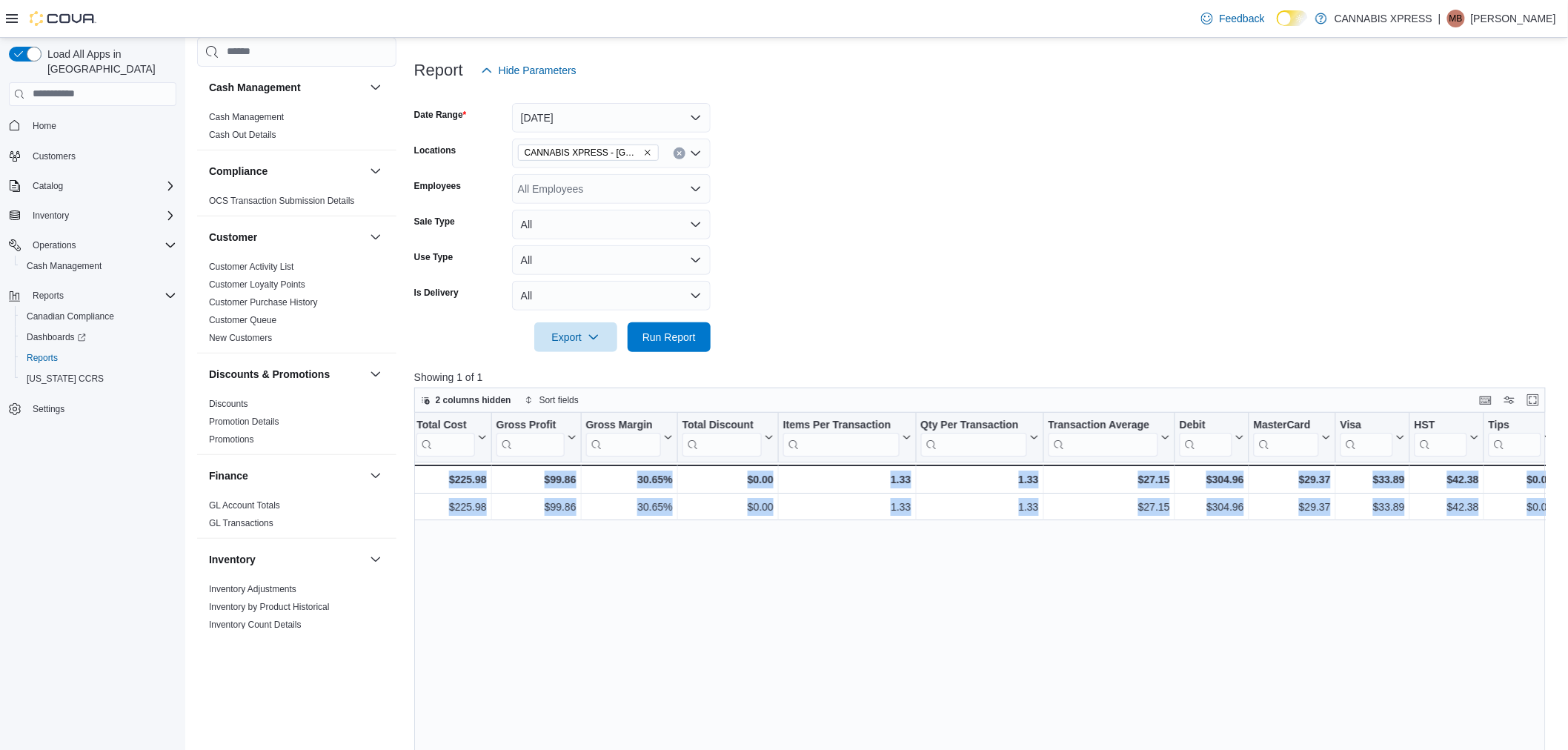
drag, startPoint x: 895, startPoint y: 496, endPoint x: 1739, endPoint y: 520, distance: 844.3
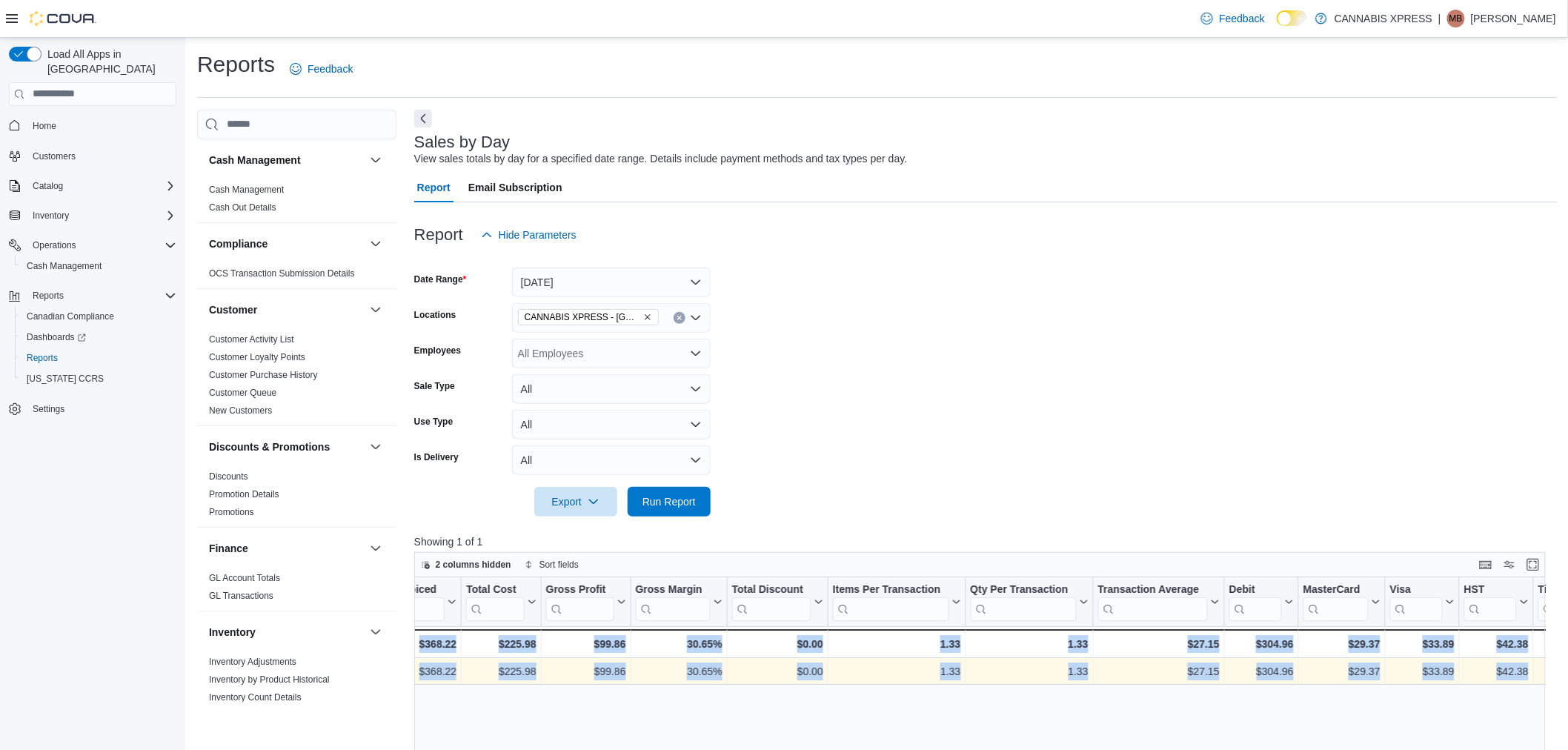
scroll to position [0, 790]
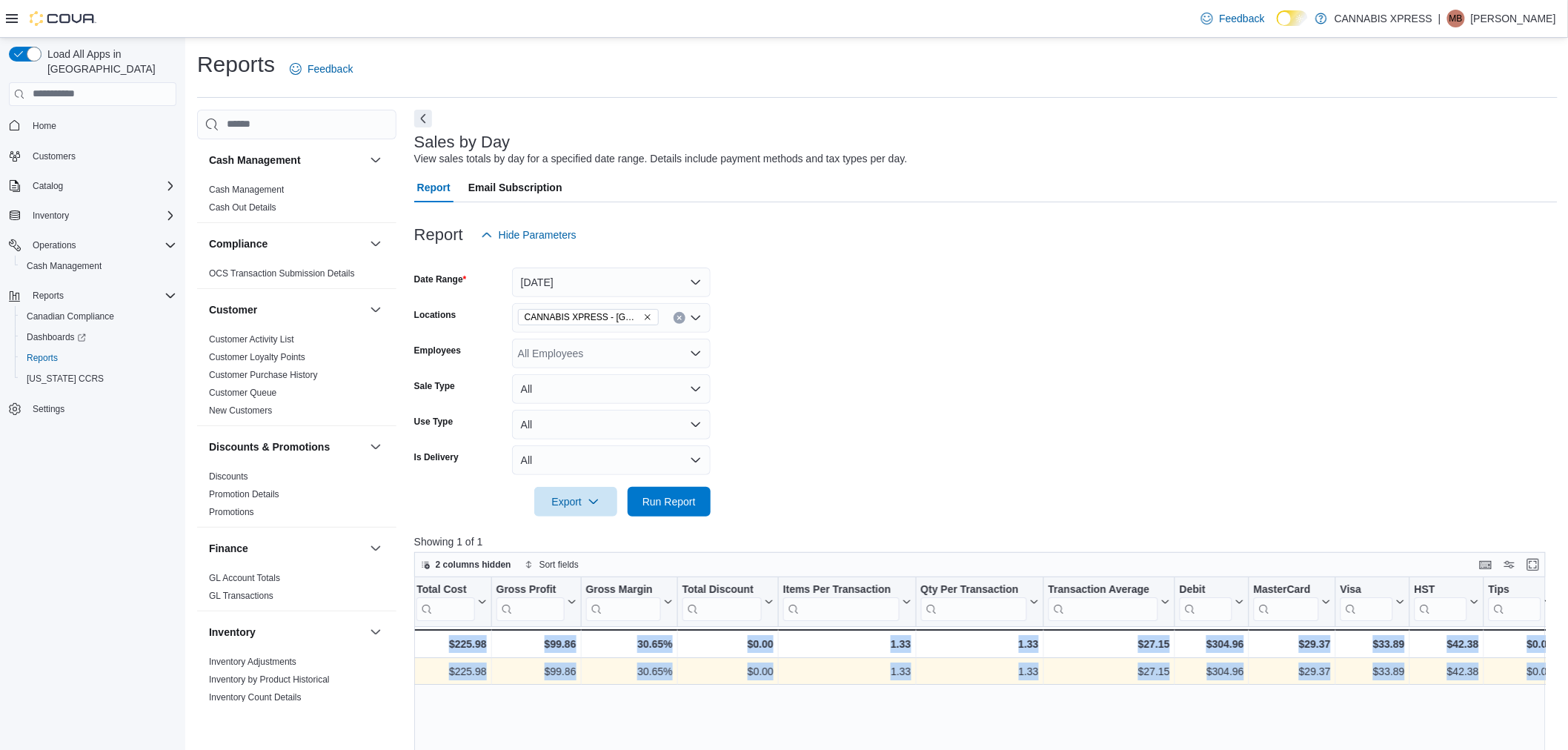
drag, startPoint x: 663, startPoint y: 670, endPoint x: 1638, endPoint y: 688, distance: 975.2
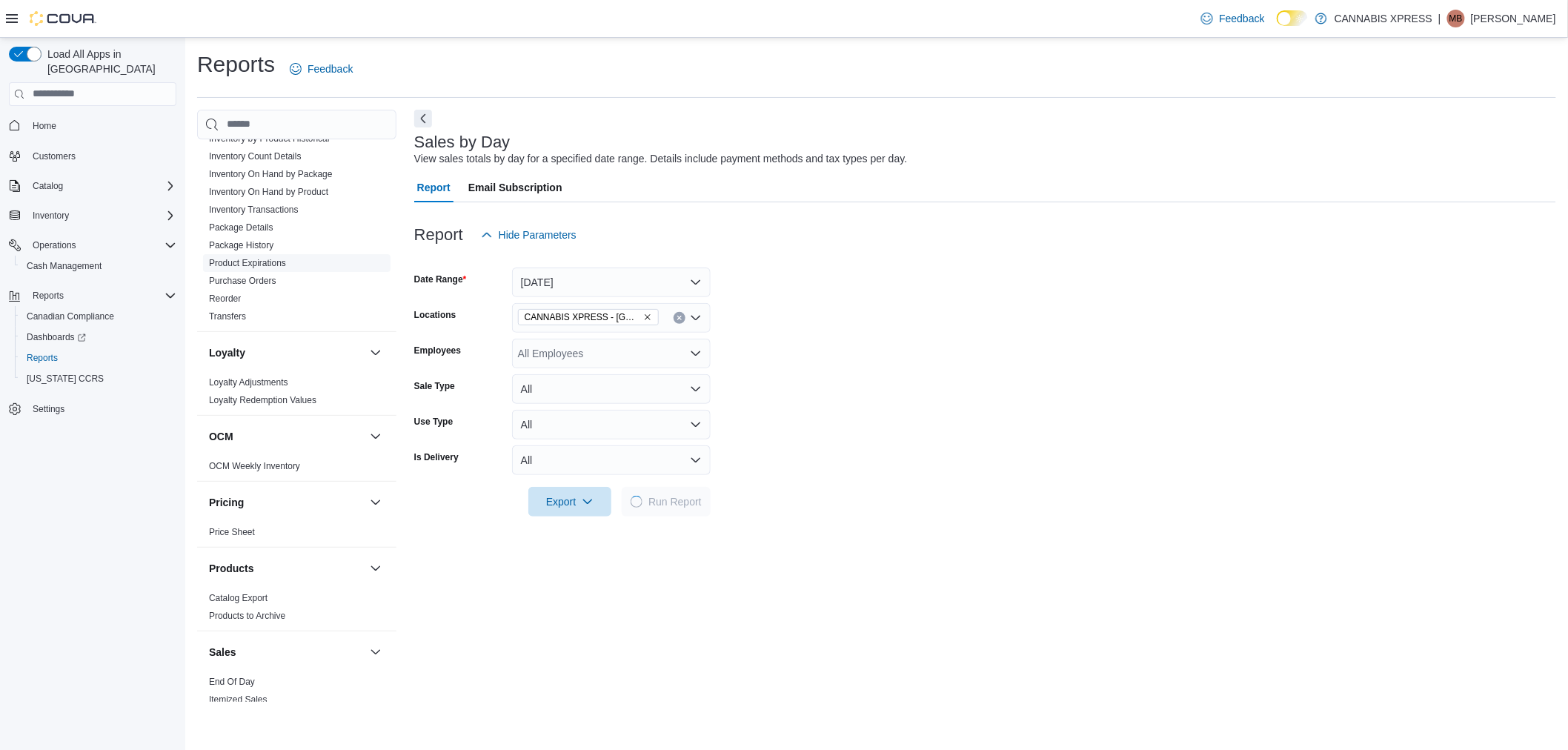
scroll to position [867, 0]
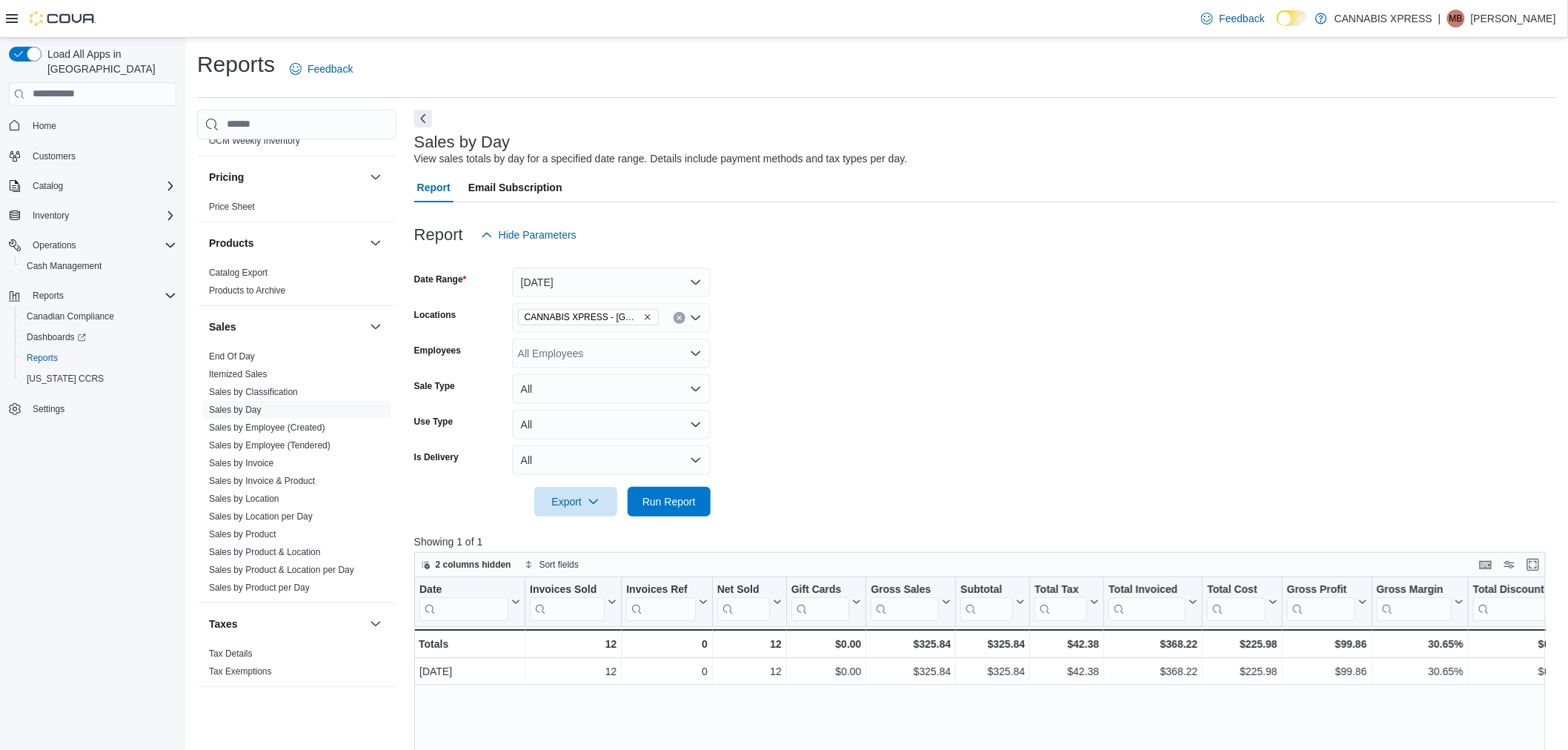
click at [681, 316] on icon "Clear input" at bounding box center [679, 318] width 6 height 6
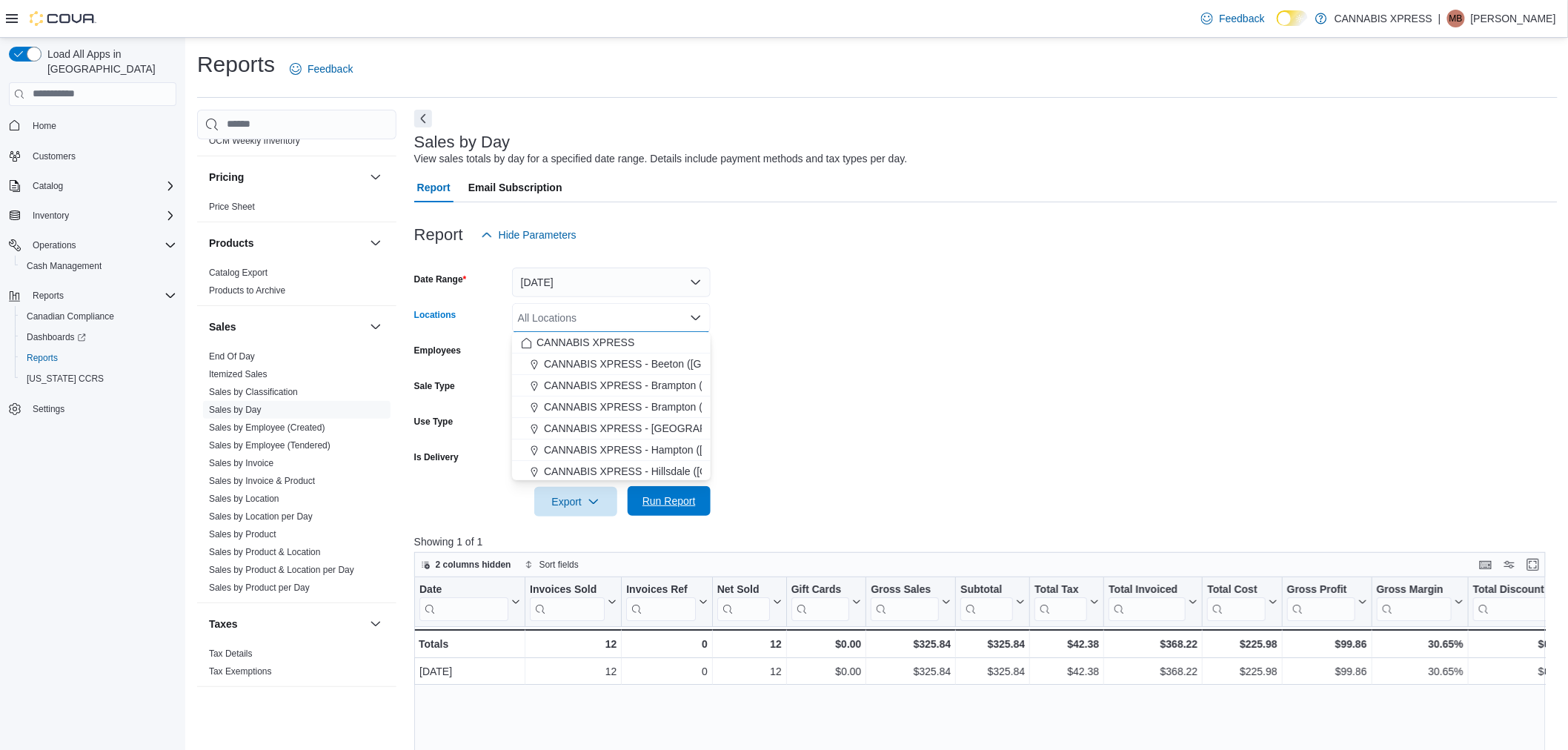
click at [677, 507] on span "Run Report" at bounding box center [669, 501] width 53 height 15
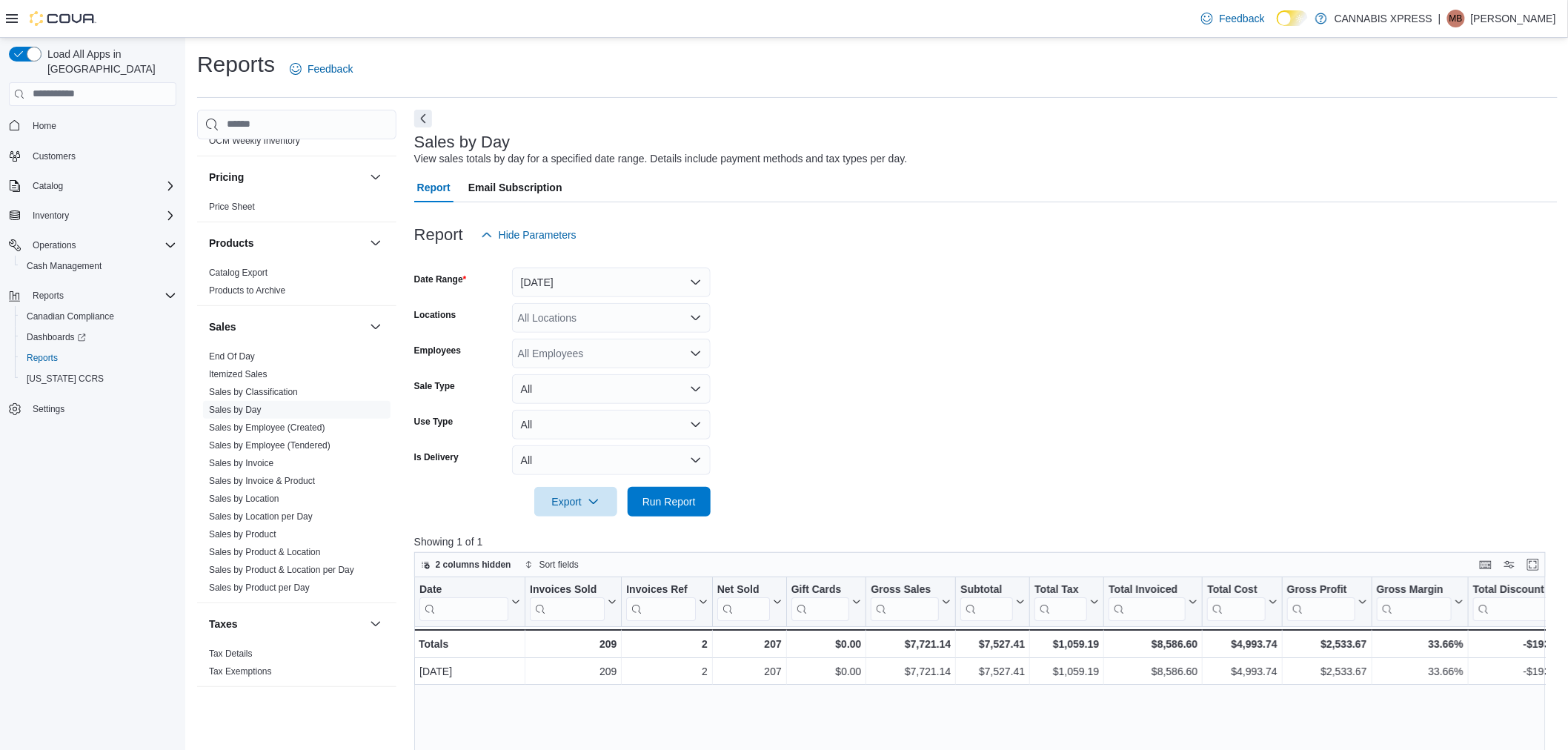
click at [601, 305] on div "All Locations" at bounding box center [611, 318] width 199 height 30
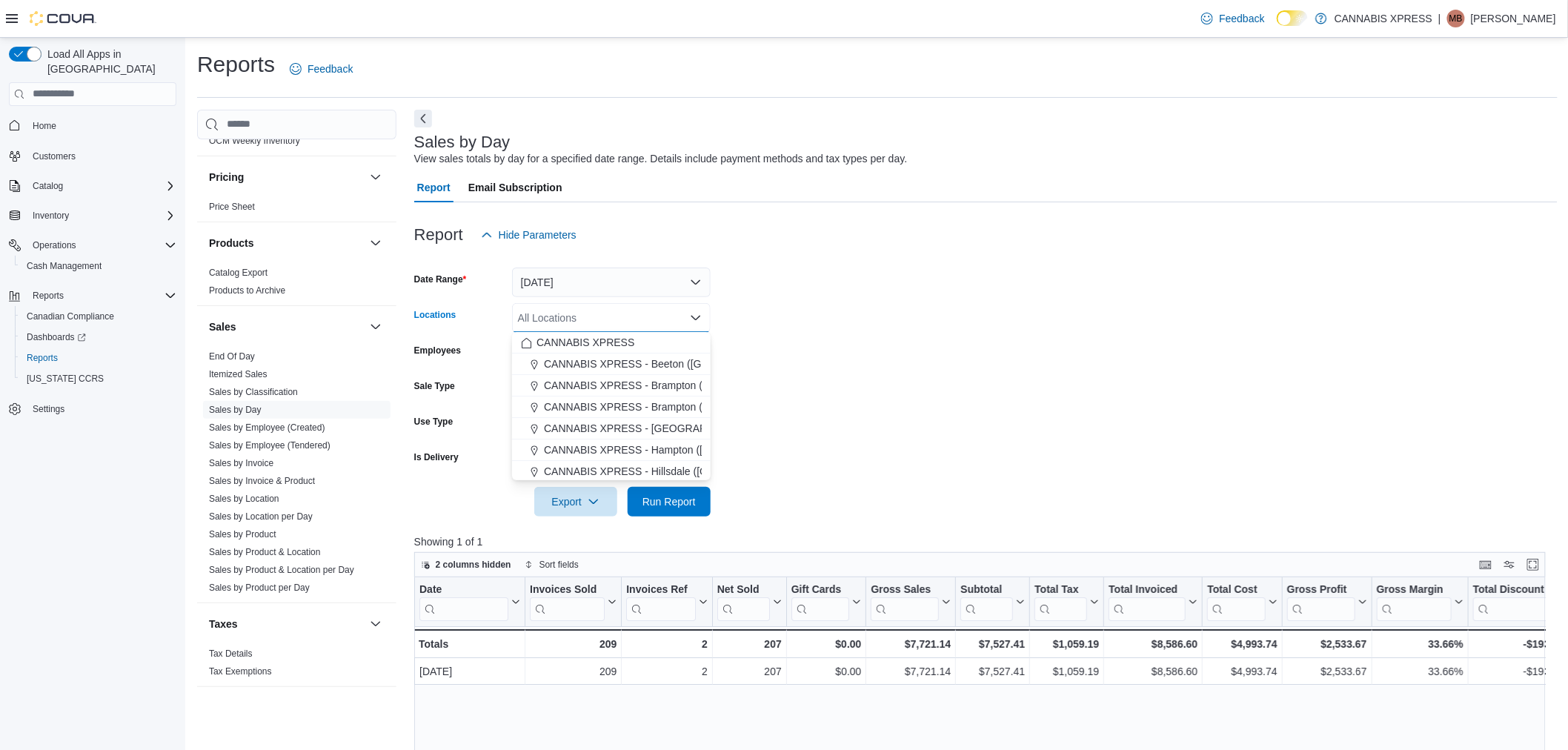
click at [967, 287] on form "Date Range [DATE] Locations All Locations Combo box. Selected. Combo box input.…" at bounding box center [985, 383] width 1143 height 267
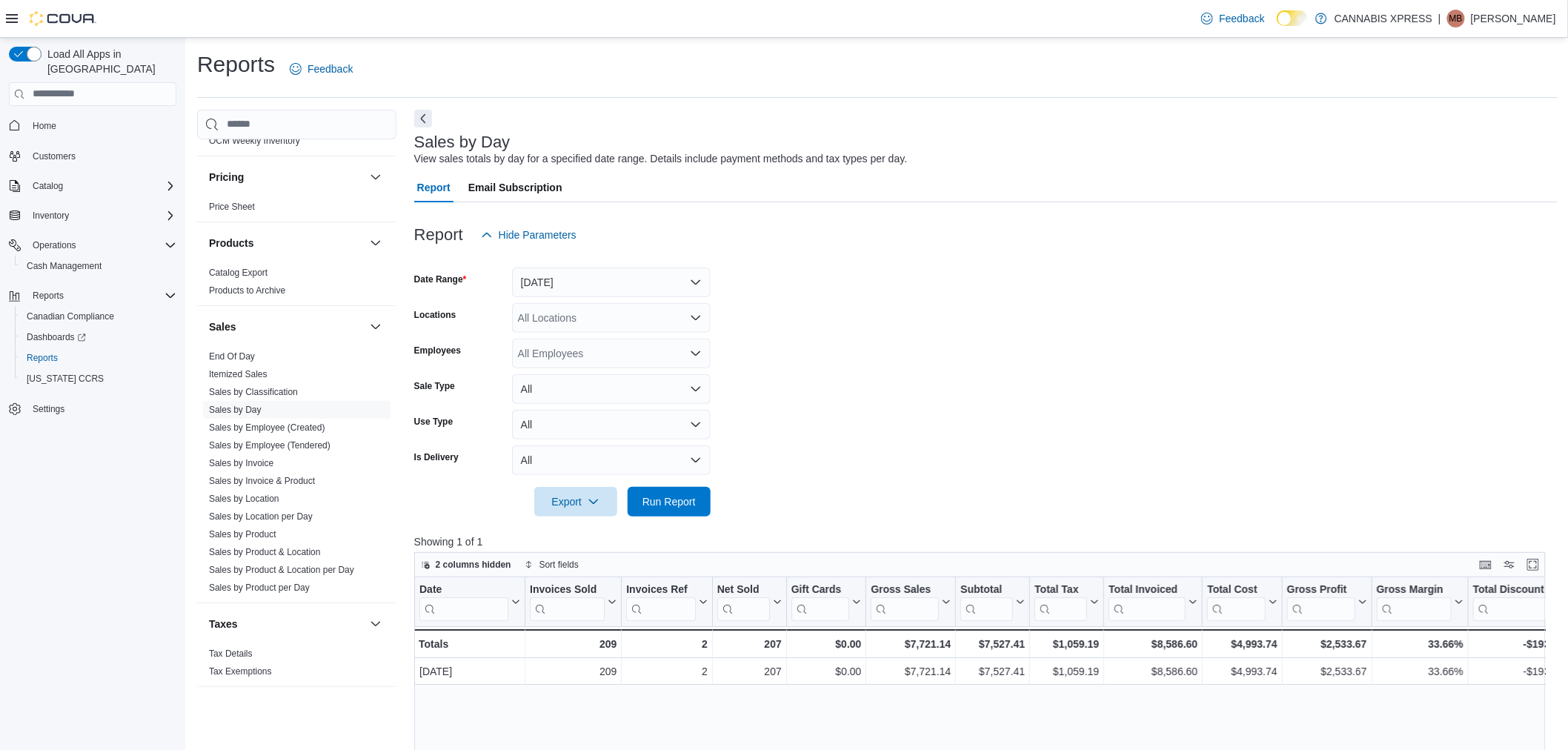
click at [618, 352] on div "All Employees" at bounding box center [611, 353] width 199 height 30
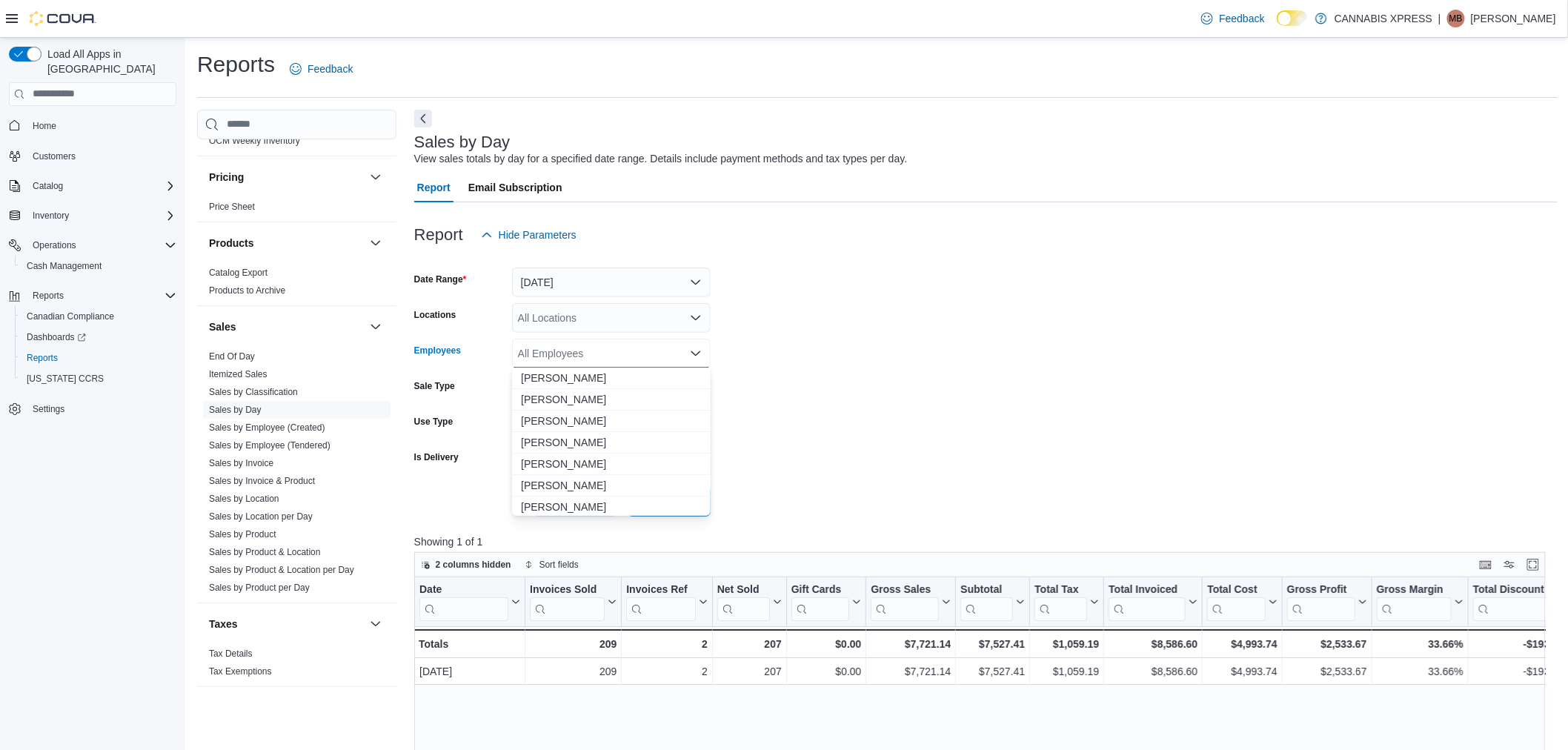
click at [613, 323] on div "All Locations" at bounding box center [611, 318] width 199 height 30
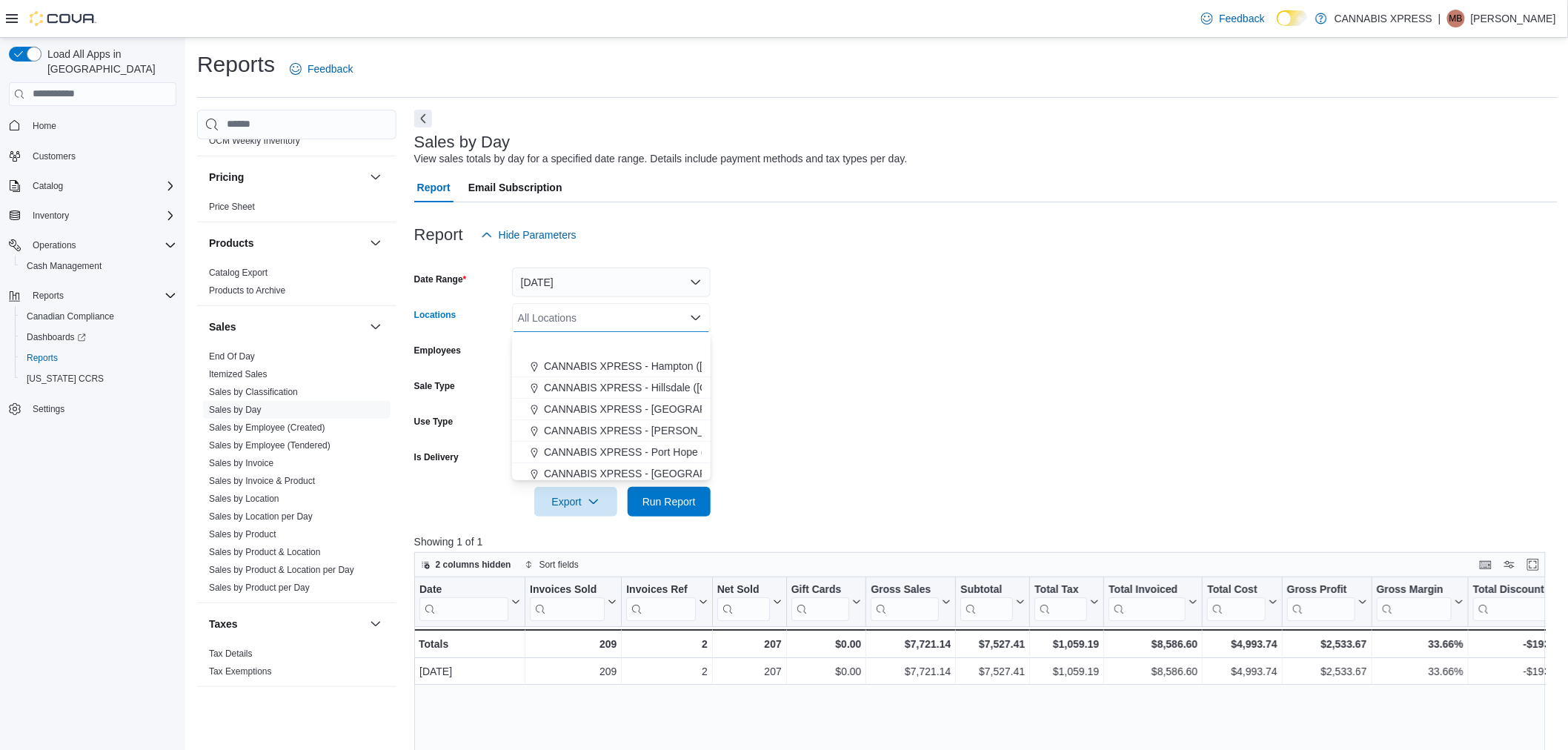
scroll to position [165, 0]
click at [632, 393] on span "CANNABIS XPRESS - [GEOGRAPHIC_DATA] ([GEOGRAPHIC_DATA])" at bounding box center [710, 393] width 333 height 15
click at [889, 367] on form "Date Range [DATE] Locations CANNABIS XPRESS - [GEOGRAPHIC_DATA] ([GEOGRAPHIC_DA…" at bounding box center [985, 383] width 1143 height 267
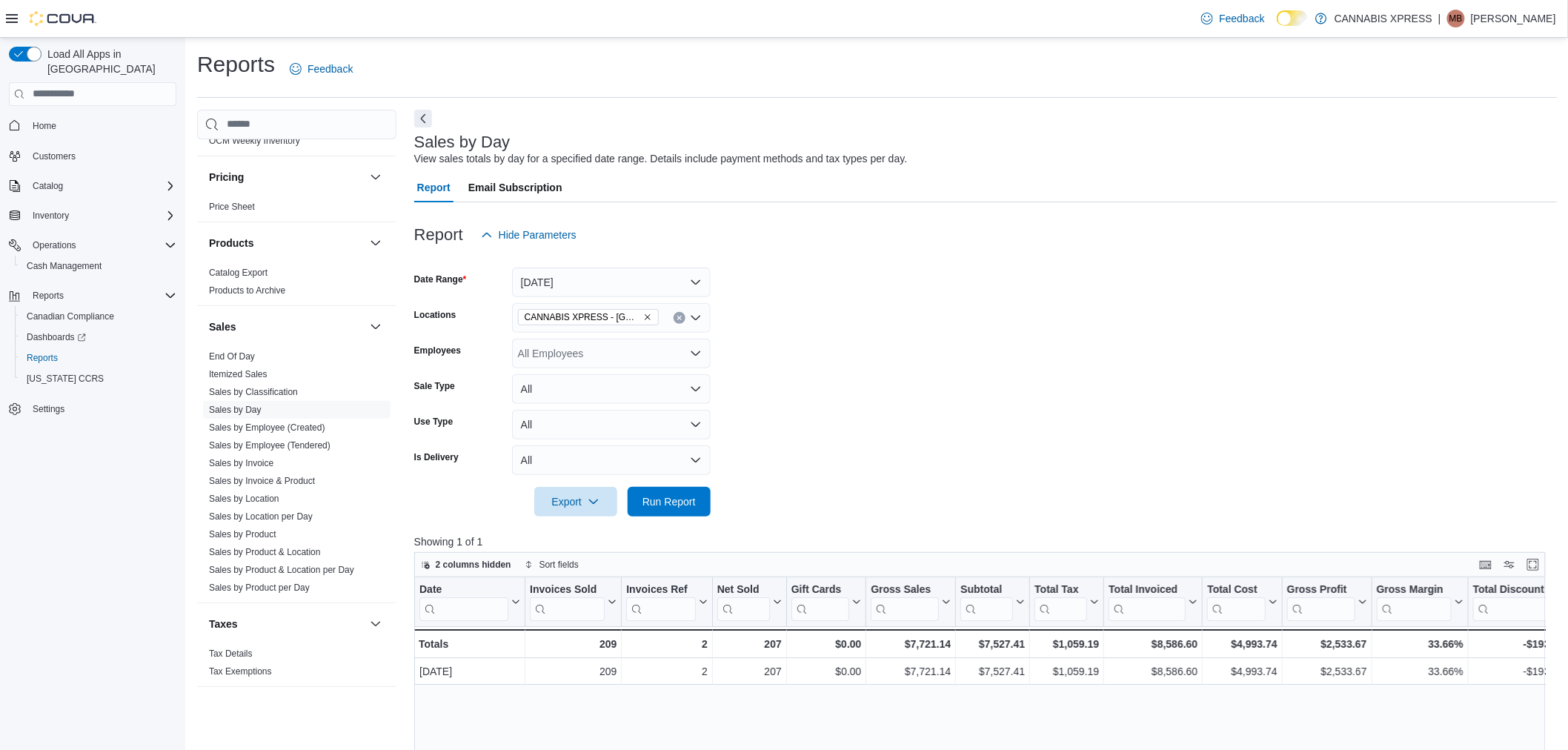
click at [627, 352] on div "All Employees" at bounding box center [611, 353] width 199 height 30
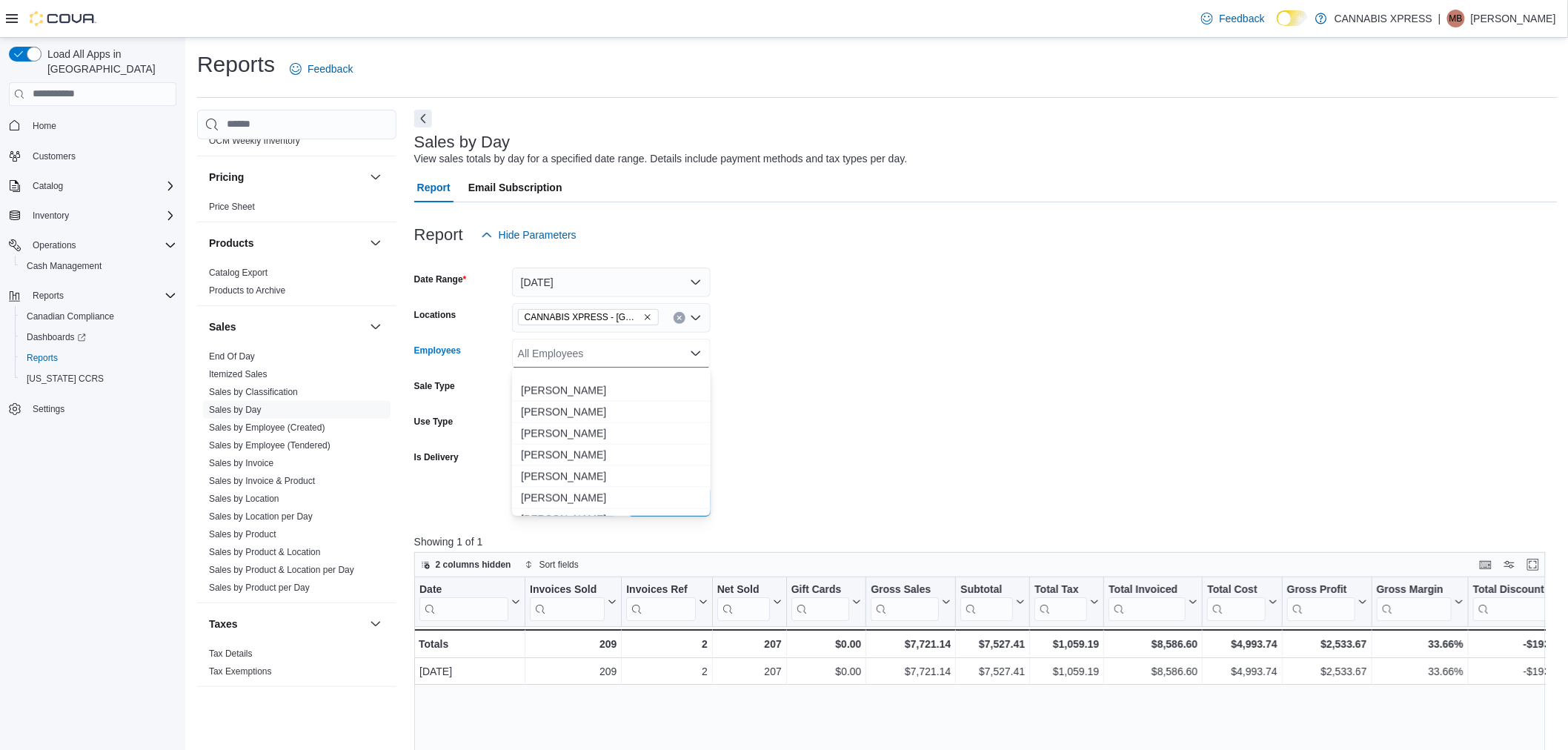
scroll to position [3374, 0]
click at [601, 389] on button "[PERSON_NAME]" at bounding box center [611, 398] width 199 height 22
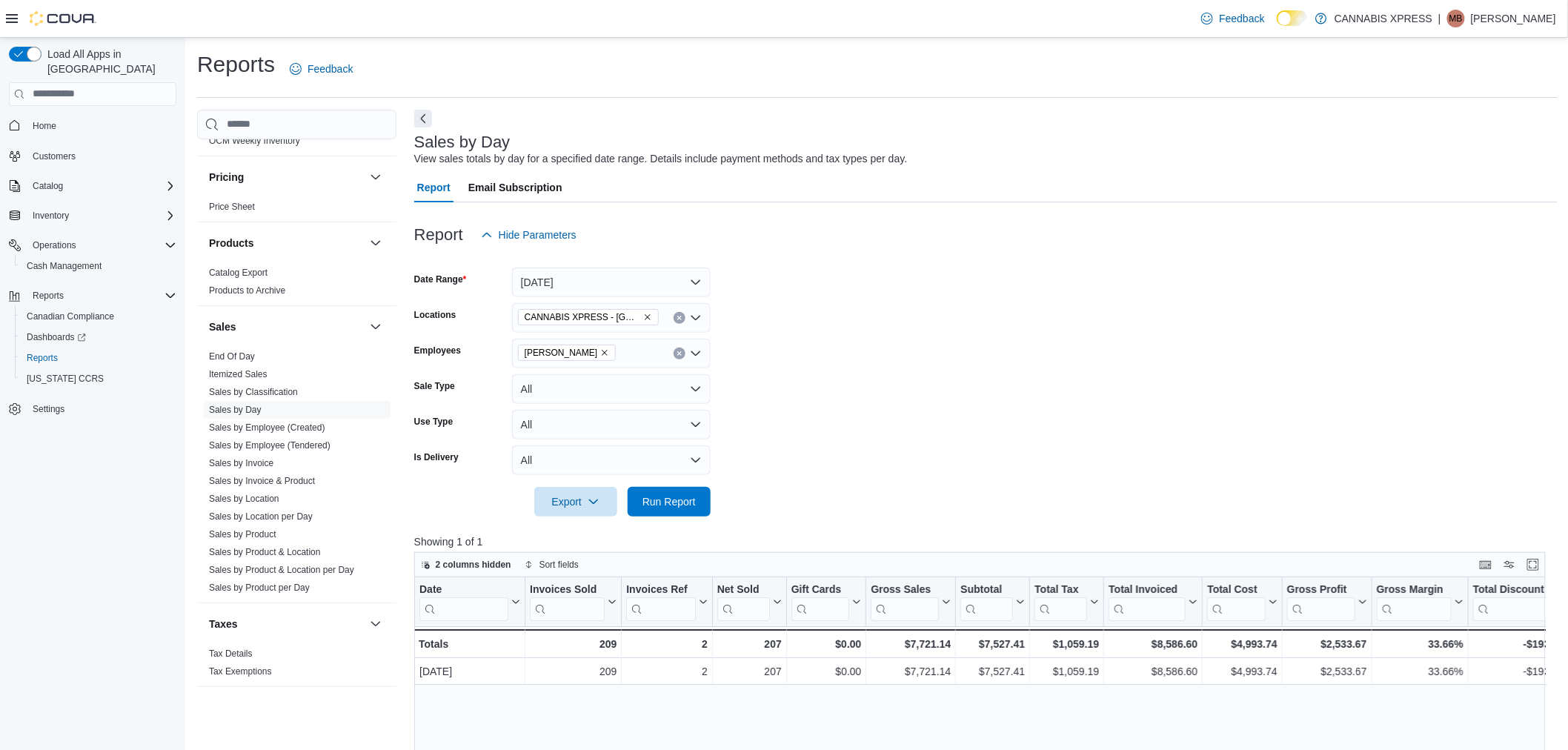
click at [1010, 368] on form "Date Range [DATE] Locations CANNABIS XPRESS - [GEOGRAPHIC_DATA] ([GEOGRAPHIC_DA…" at bounding box center [985, 383] width 1143 height 267
click at [664, 492] on span "Run Report" at bounding box center [668, 500] width 65 height 30
click at [676, 348] on button "Clear input" at bounding box center [679, 353] width 12 height 12
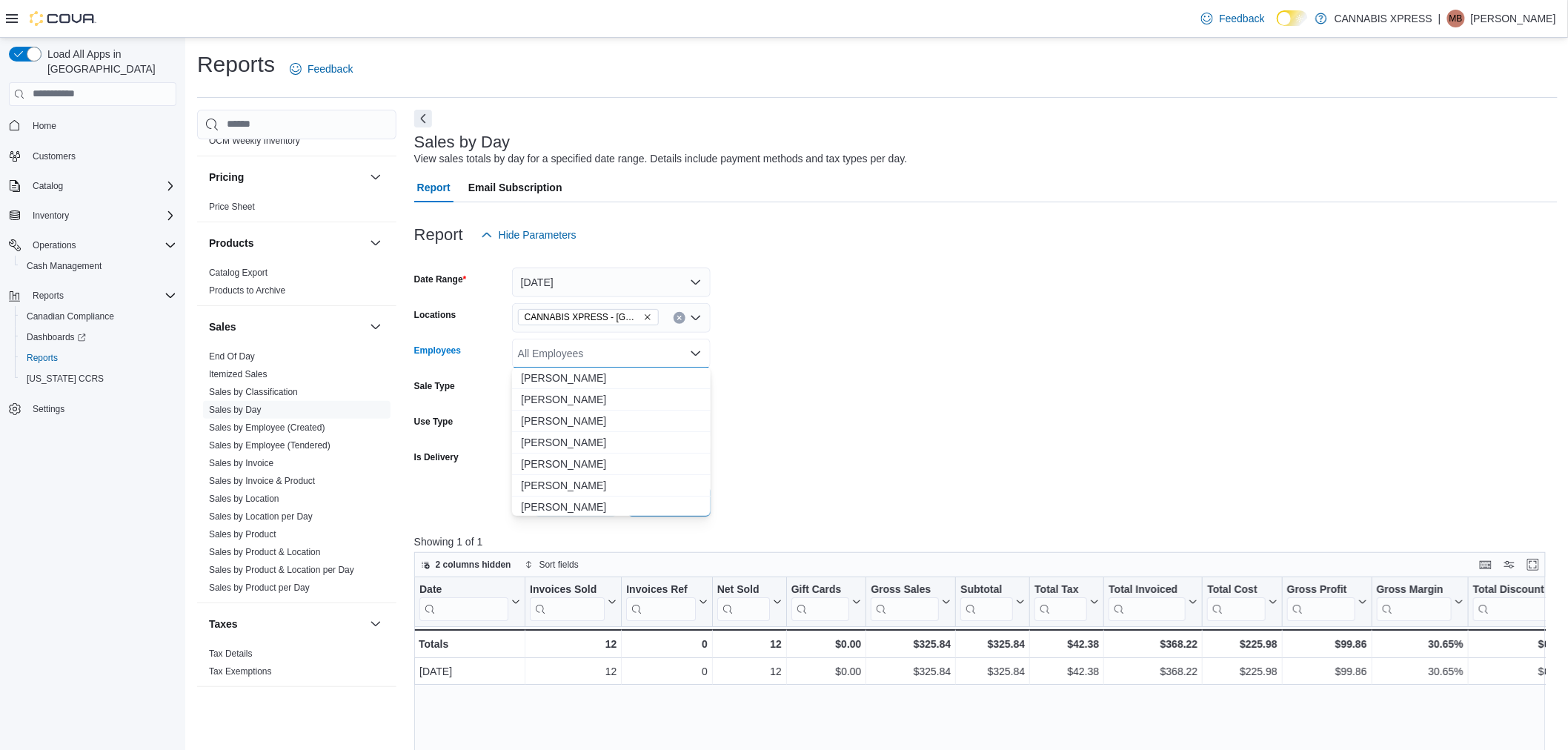
drag, startPoint x: 994, startPoint y: 338, endPoint x: 960, endPoint y: 338, distance: 34.0
click at [993, 338] on form "Date Range [DATE] Locations CANNABIS XPRESS - [GEOGRAPHIC_DATA] ([GEOGRAPHIC_DA…" at bounding box center [985, 383] width 1143 height 267
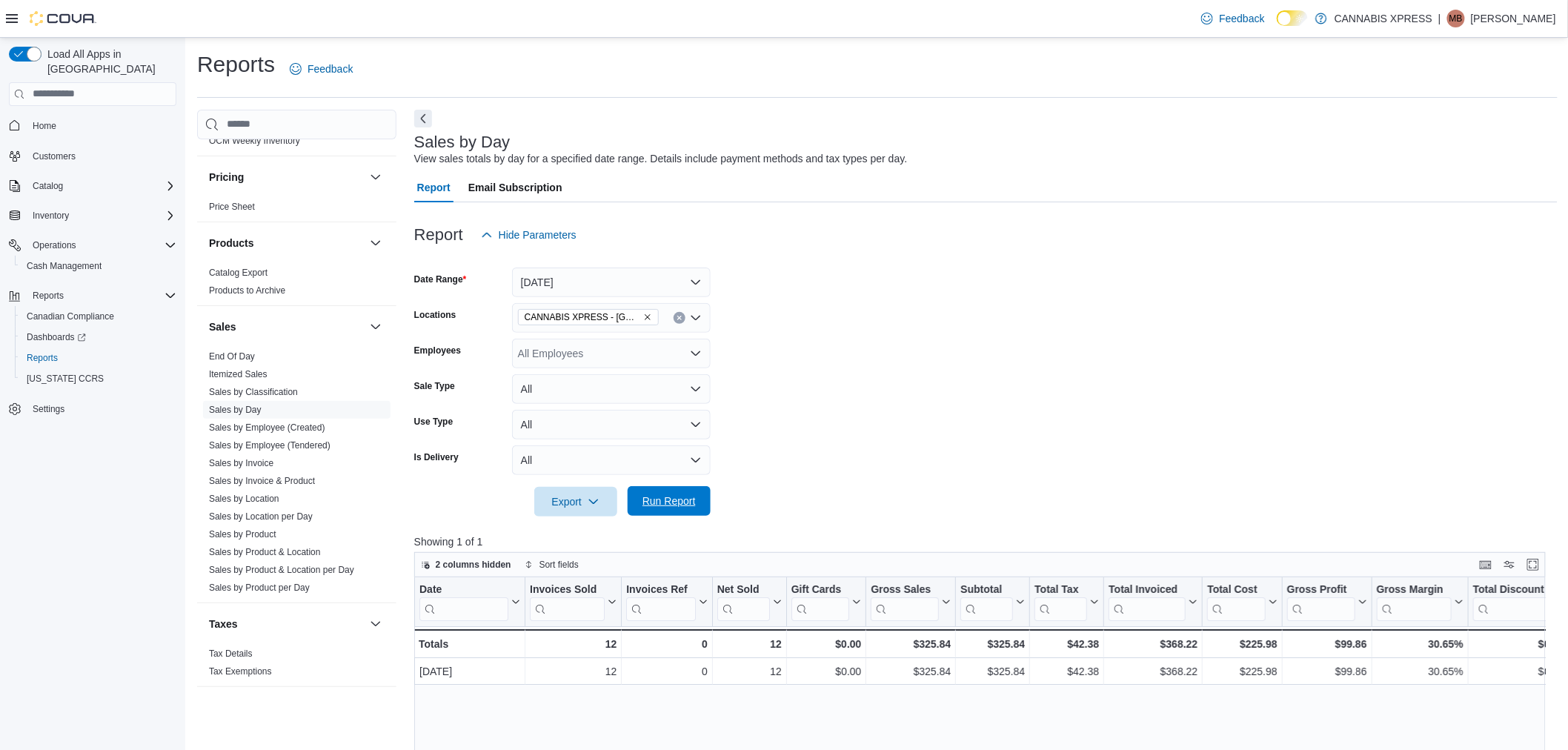
click at [678, 508] on span "Run Report" at bounding box center [668, 500] width 65 height 30
click at [74, 260] on span "Cash Management" at bounding box center [64, 266] width 75 height 12
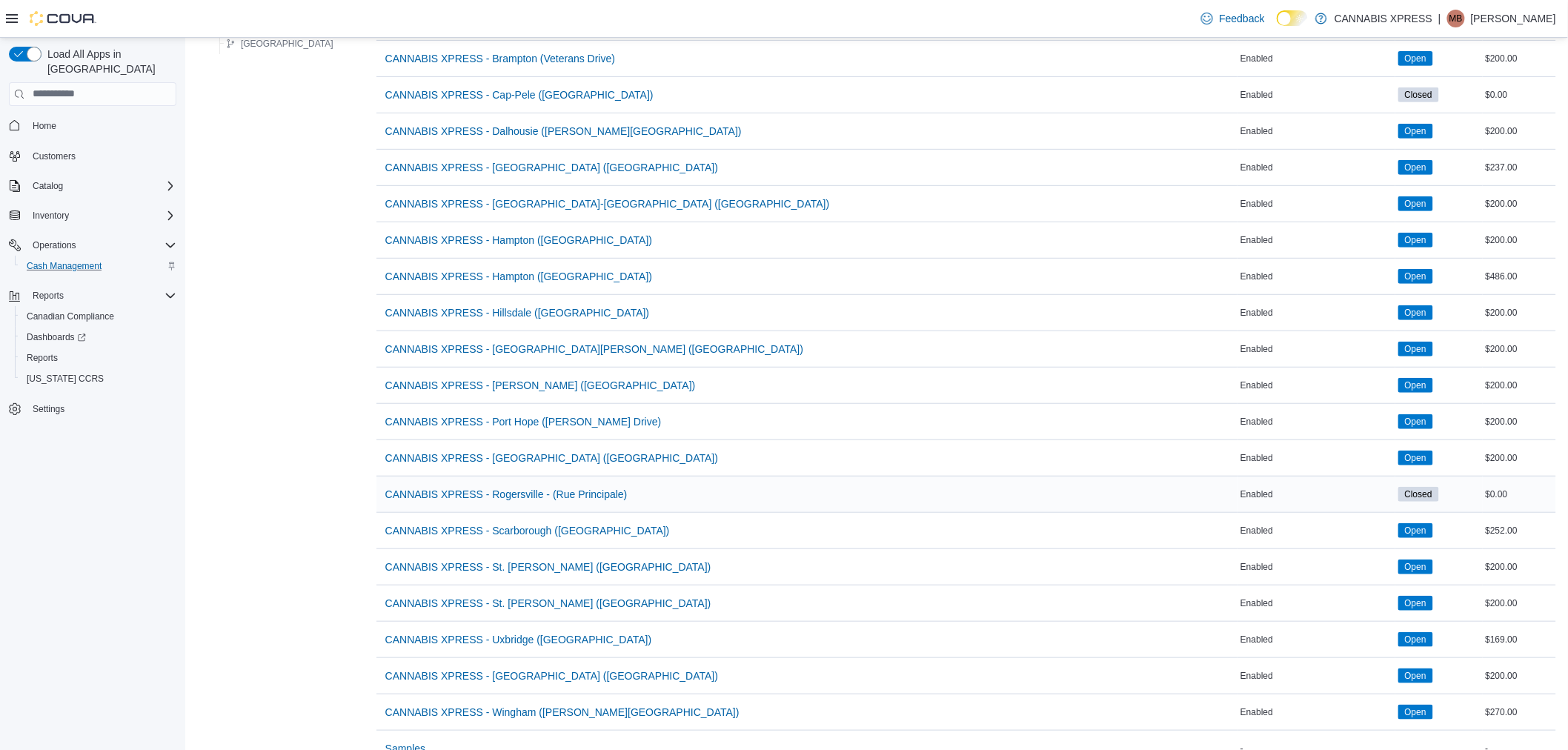
scroll to position [280, 0]
